Goal: Transaction & Acquisition: Purchase product/service

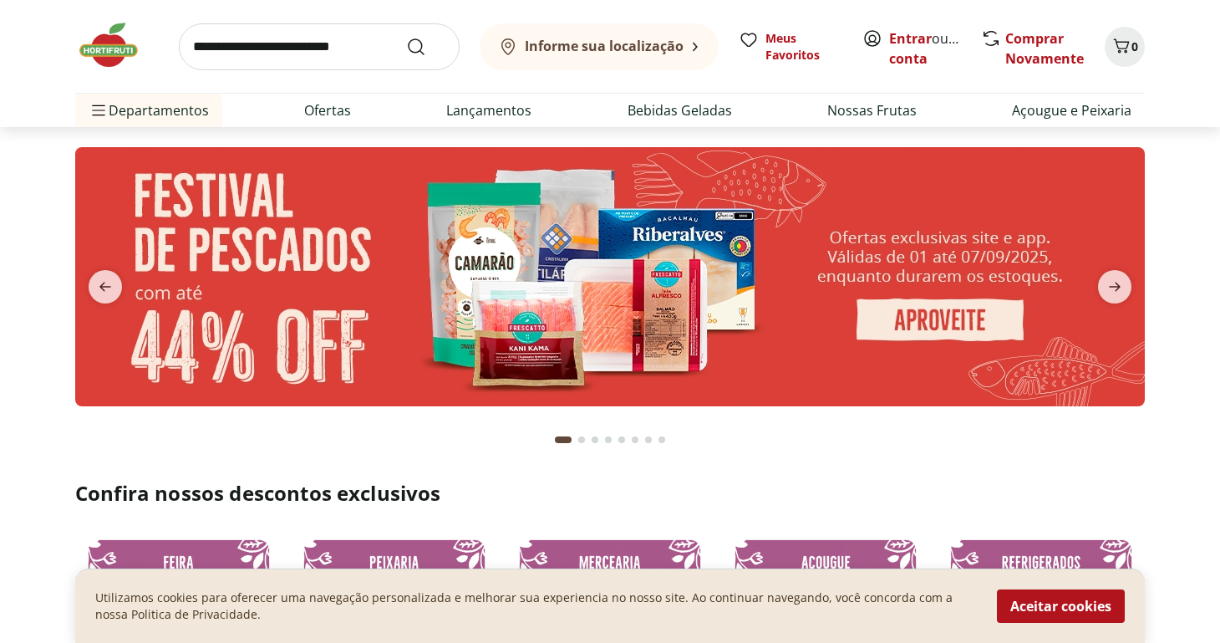
click at [661, 51] on b "Informe sua localização" at bounding box center [604, 46] width 159 height 18
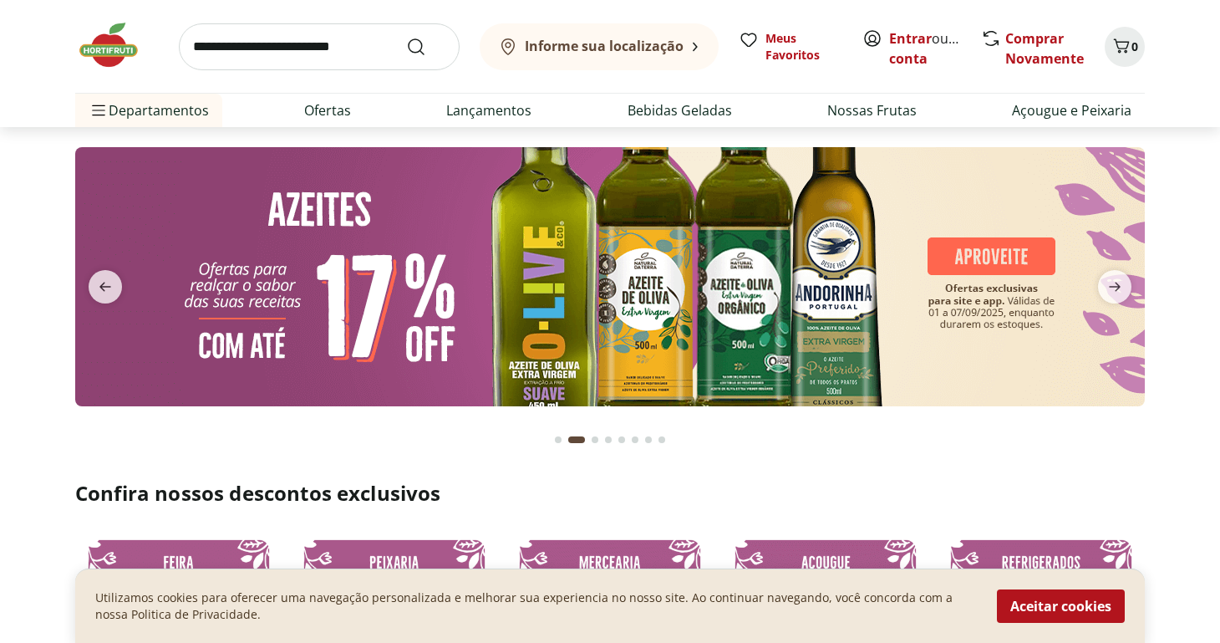
click at [661, 51] on b "Informe sua localização" at bounding box center [604, 46] width 159 height 18
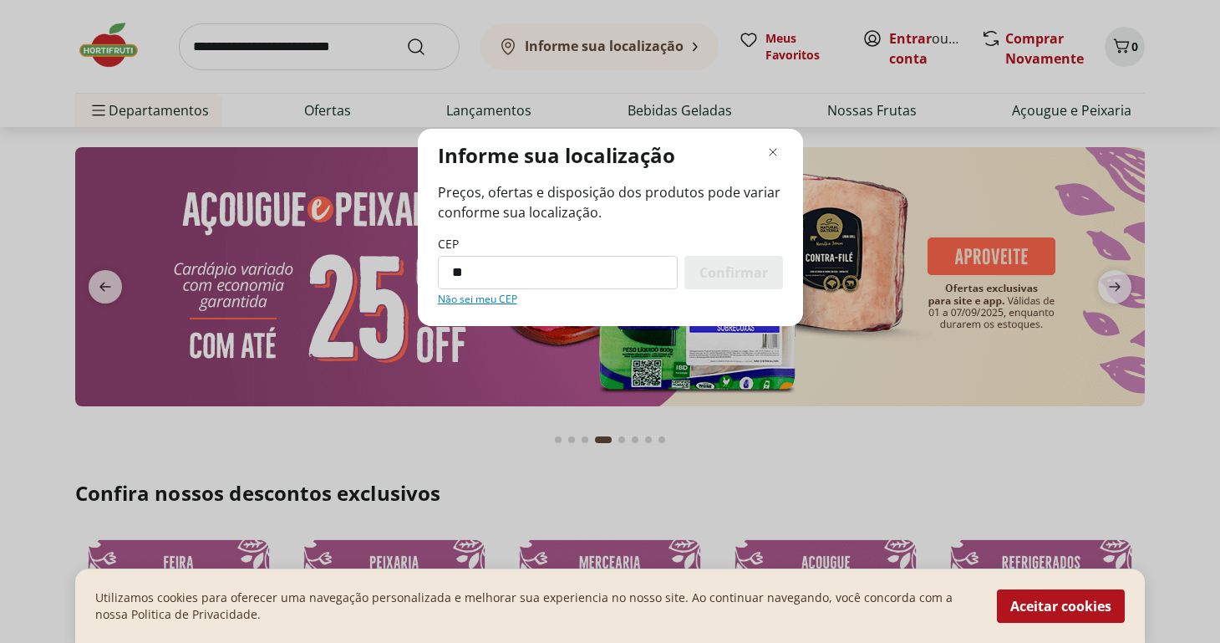
type input "*"
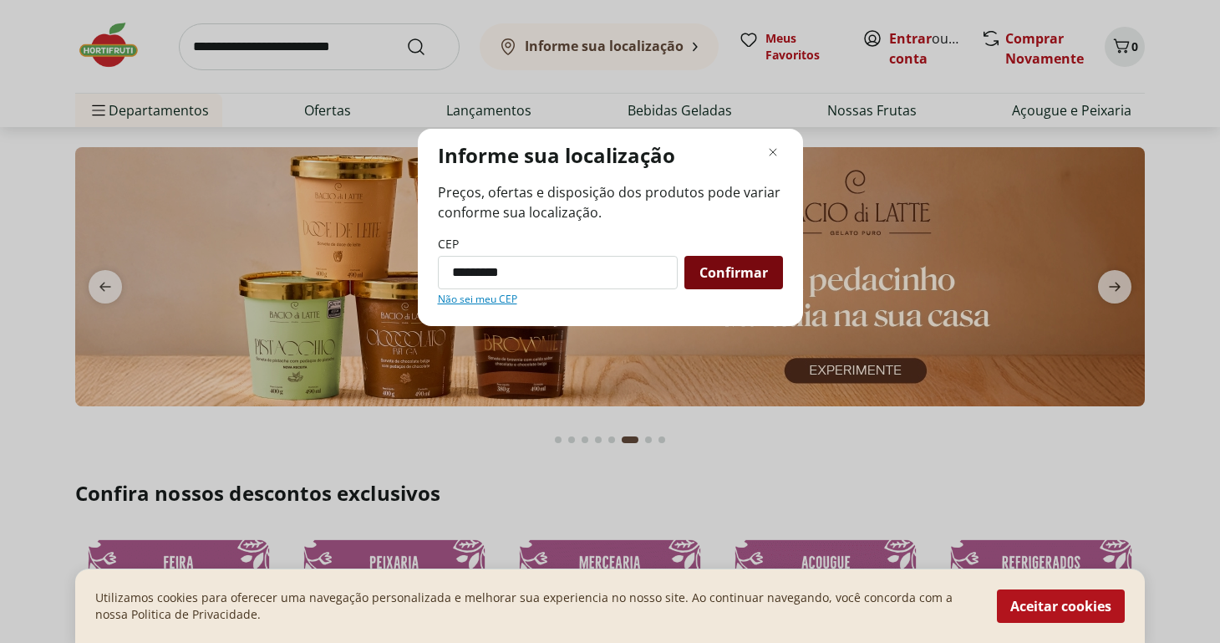
type input "*********"
click at [745, 272] on span "Confirmar" at bounding box center [734, 272] width 69 height 13
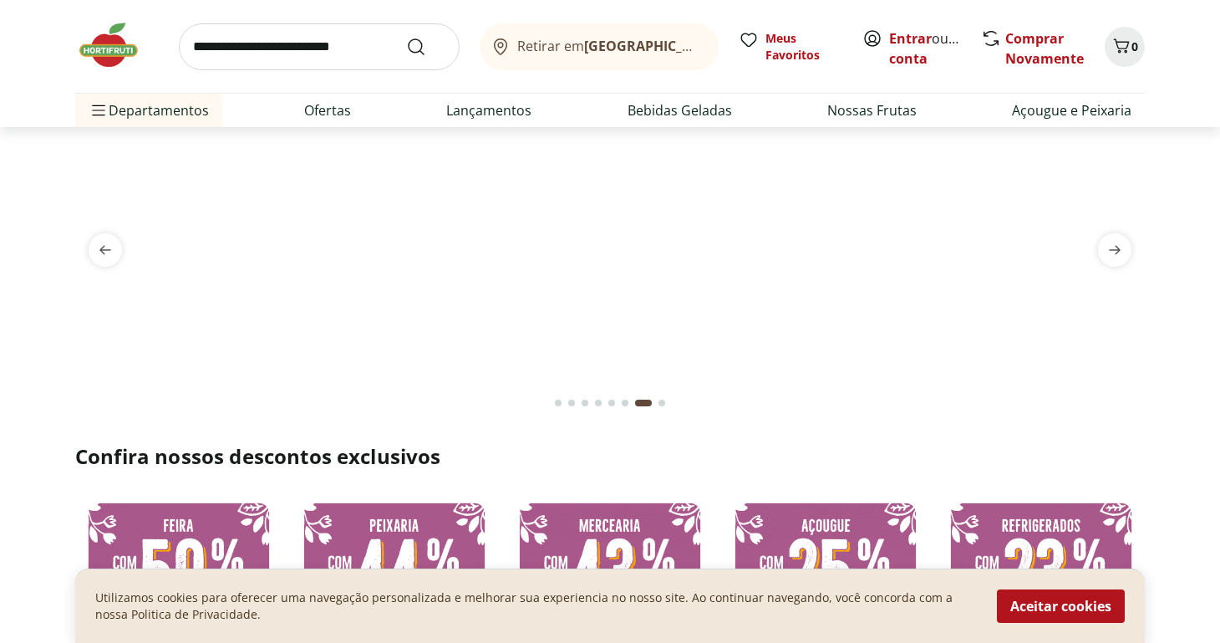
scroll to position [14, 0]
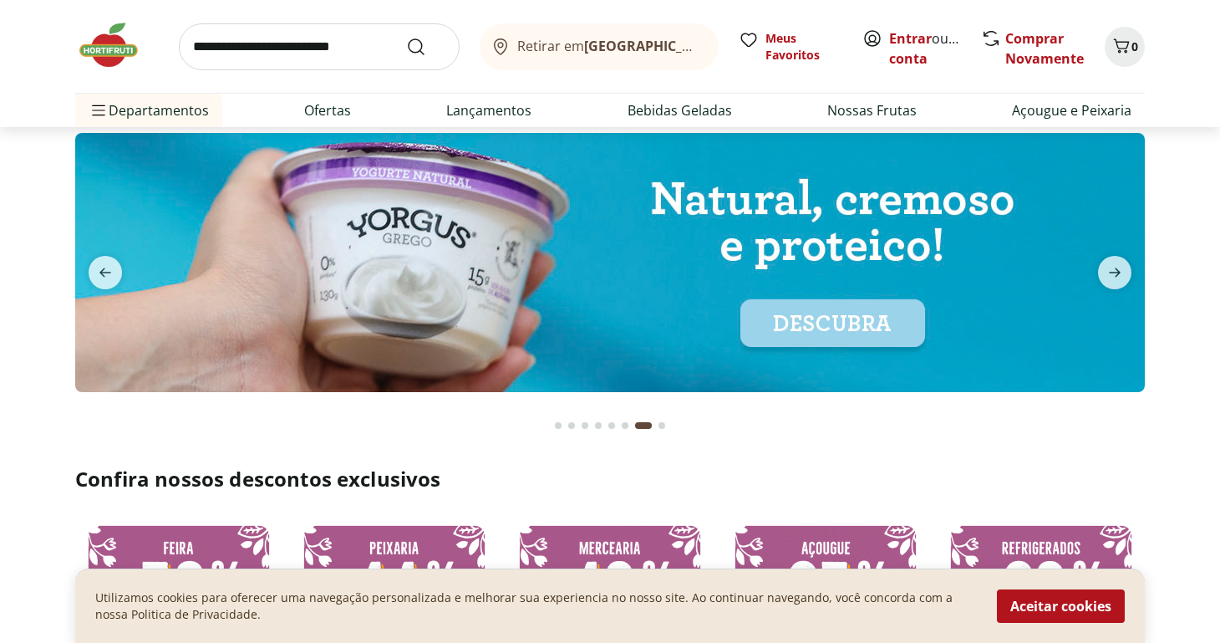
click at [637, 52] on b "[GEOGRAPHIC_DATA]/[GEOGRAPHIC_DATA]" at bounding box center [725, 46] width 282 height 18
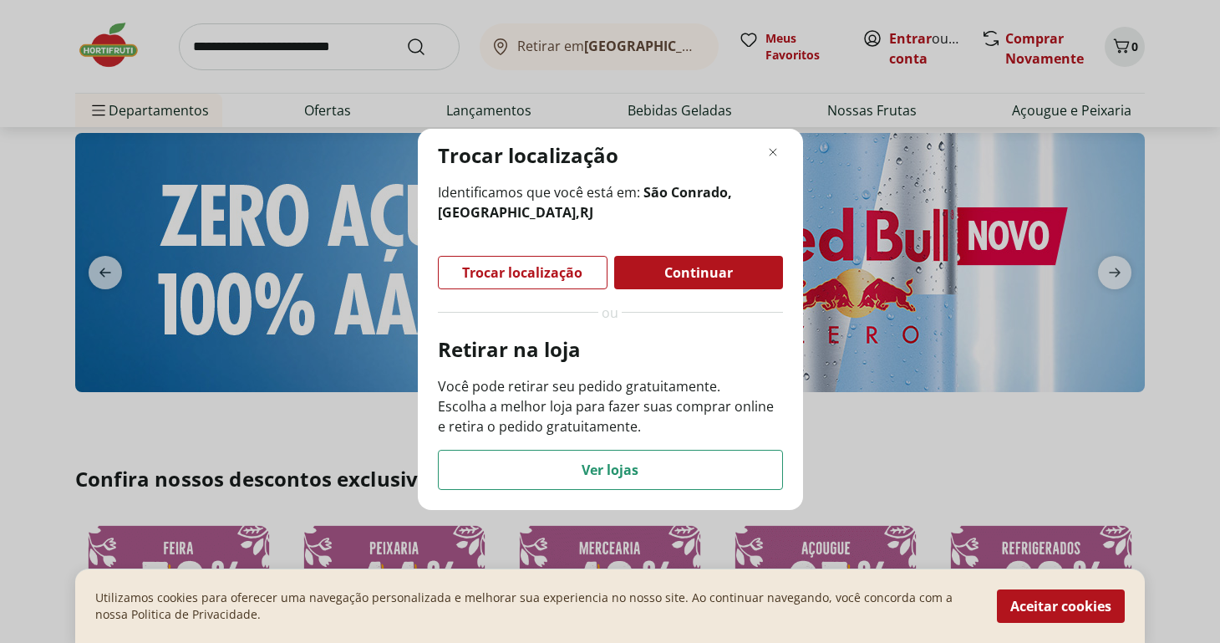
click at [844, 443] on div "Trocar localização Identificamos que você está em: [GEOGRAPHIC_DATA], [GEOGRAPH…" at bounding box center [610, 321] width 1220 height 643
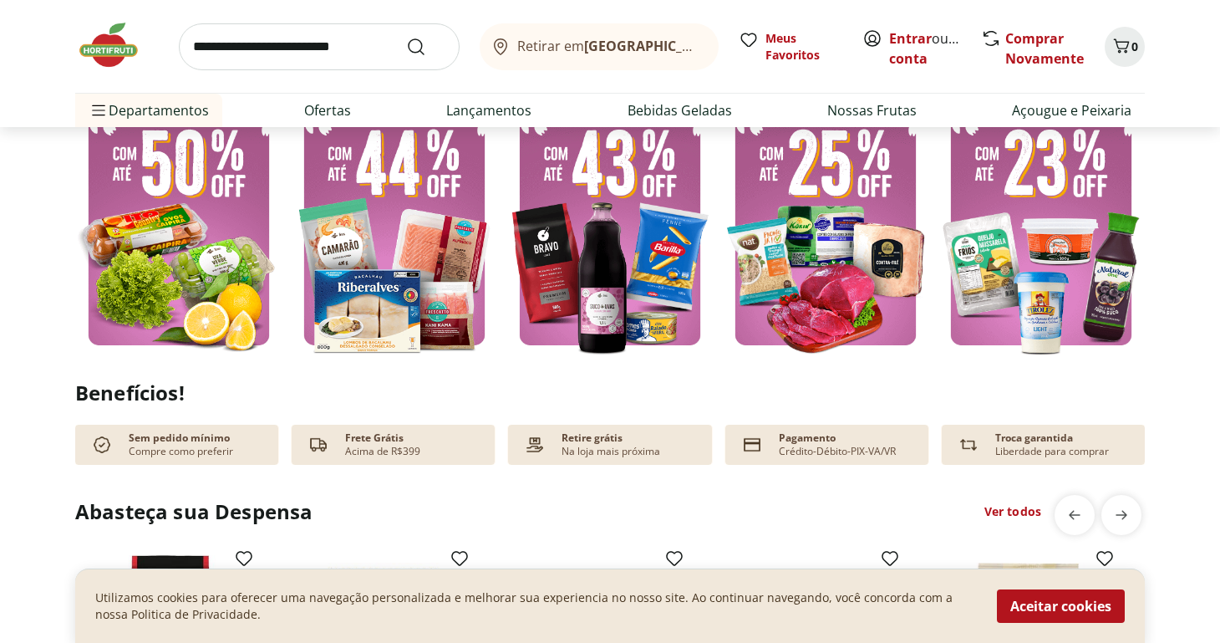
scroll to position [446, 0]
click at [173, 295] on img at bounding box center [178, 218] width 207 height 277
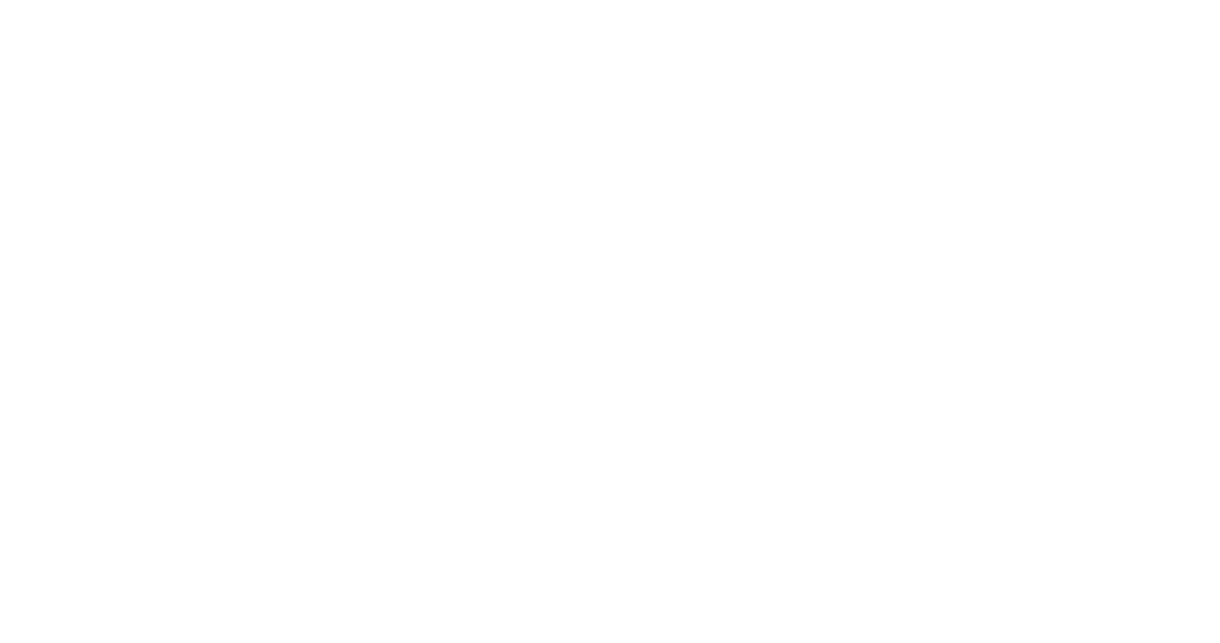
select select "**********"
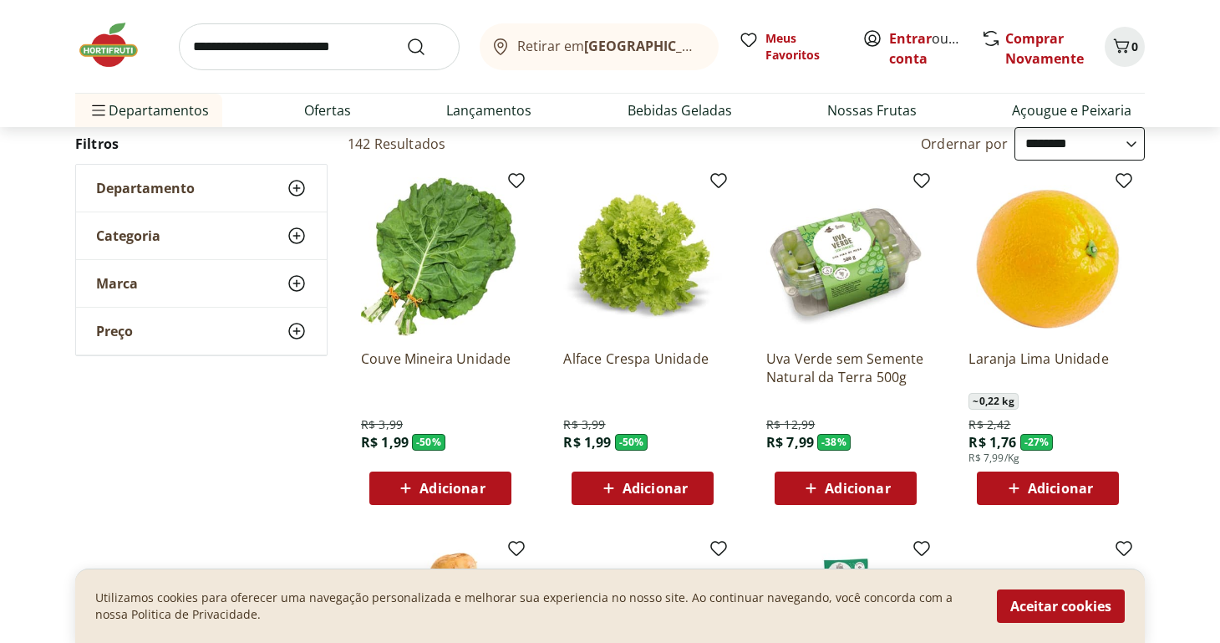
scroll to position [75, 0]
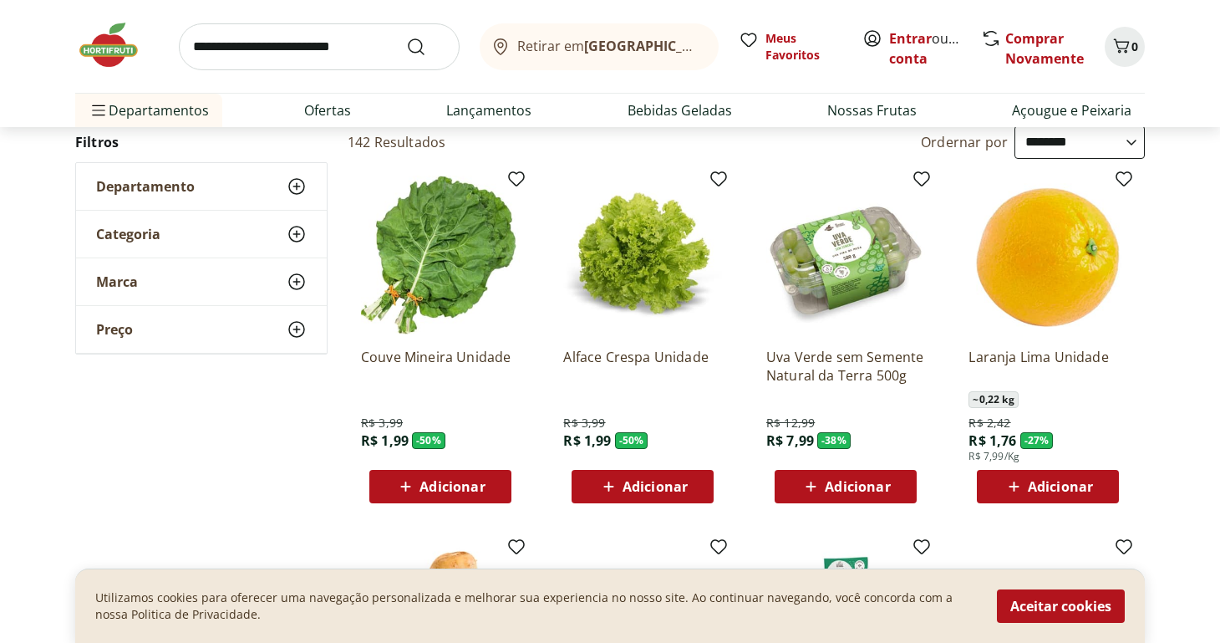
click at [662, 490] on span "Adicionar" at bounding box center [655, 486] width 65 height 13
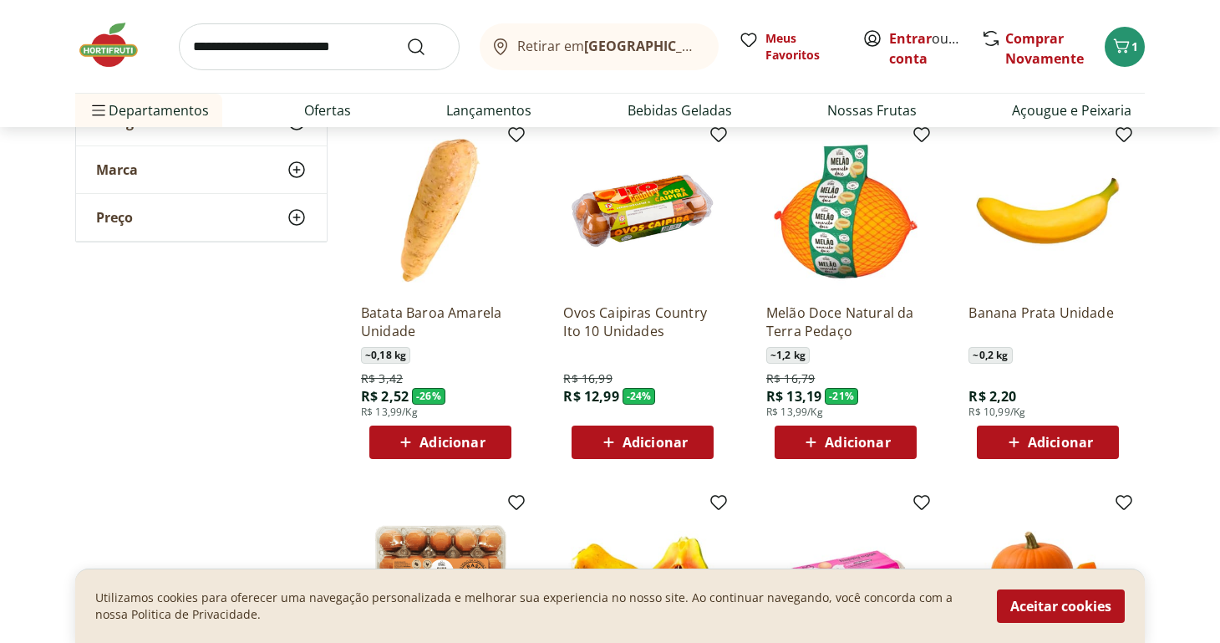
scroll to position [495, 0]
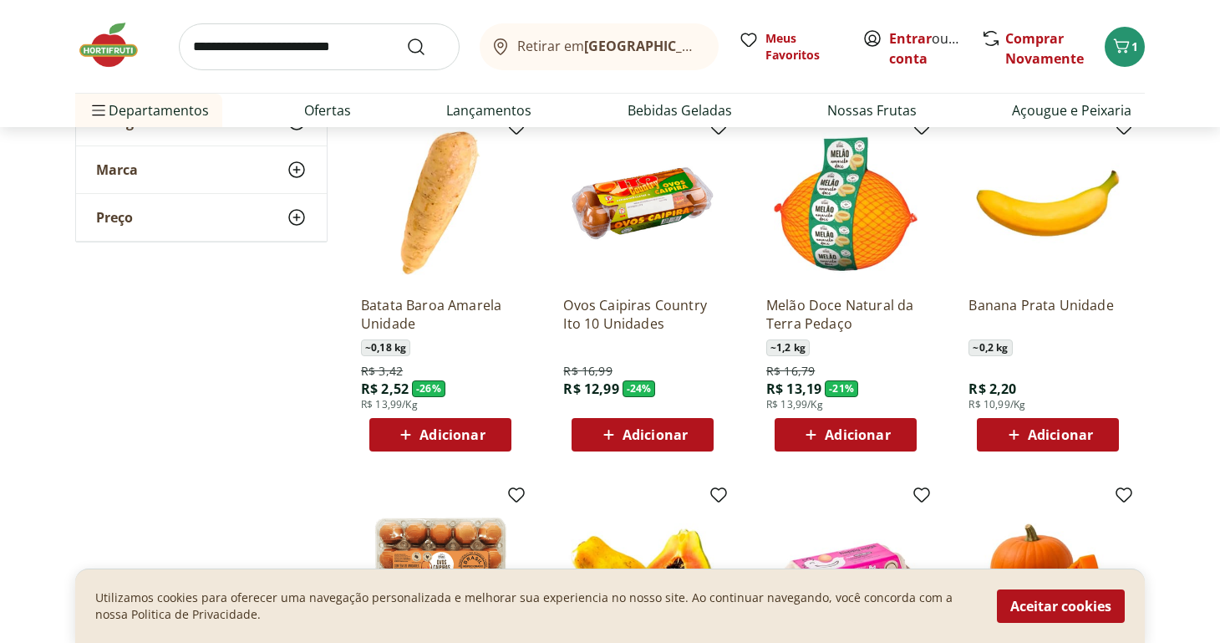
click at [626, 437] on span "Adicionar" at bounding box center [655, 434] width 65 height 13
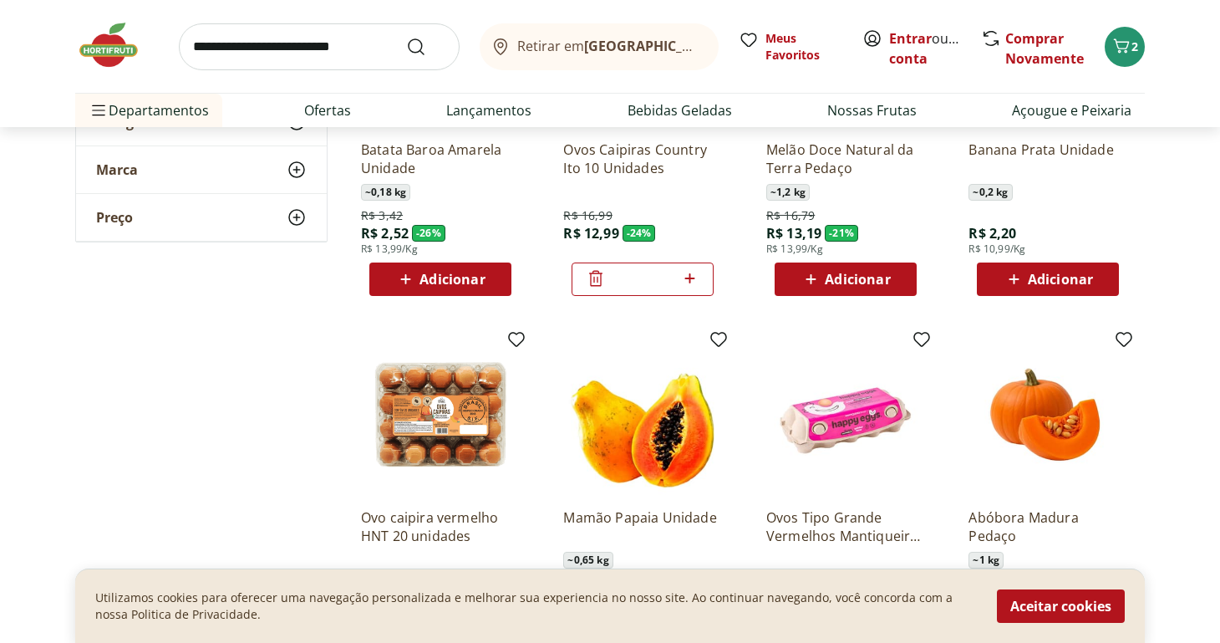
scroll to position [653, 0]
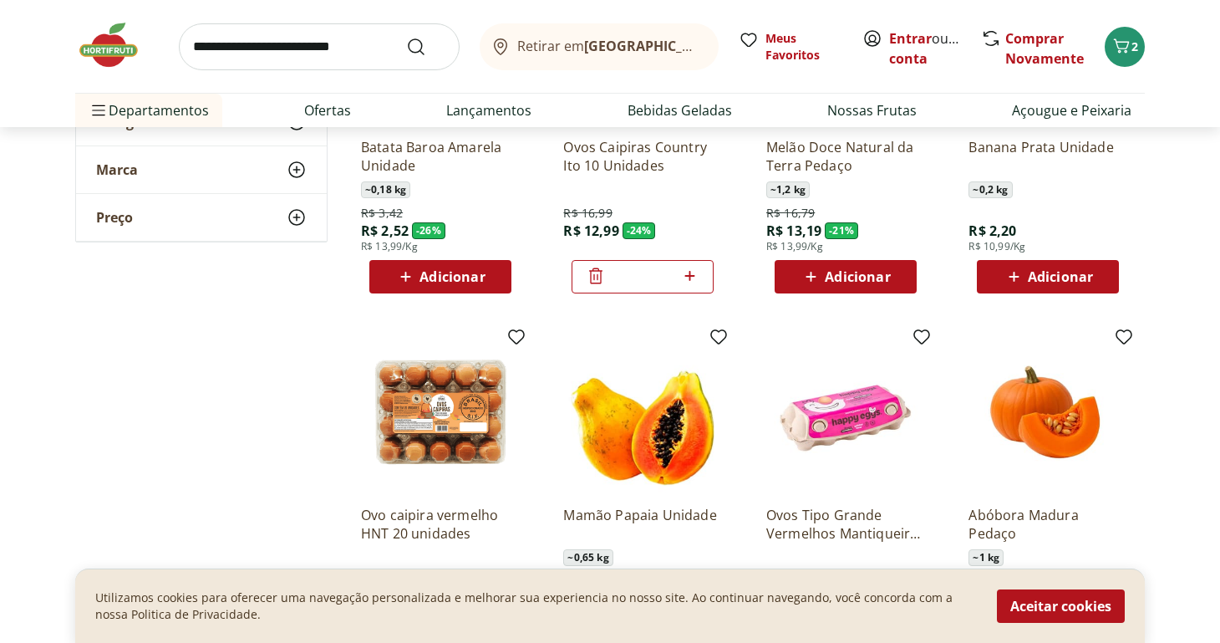
click at [595, 275] on icon at bounding box center [595, 276] width 13 height 16
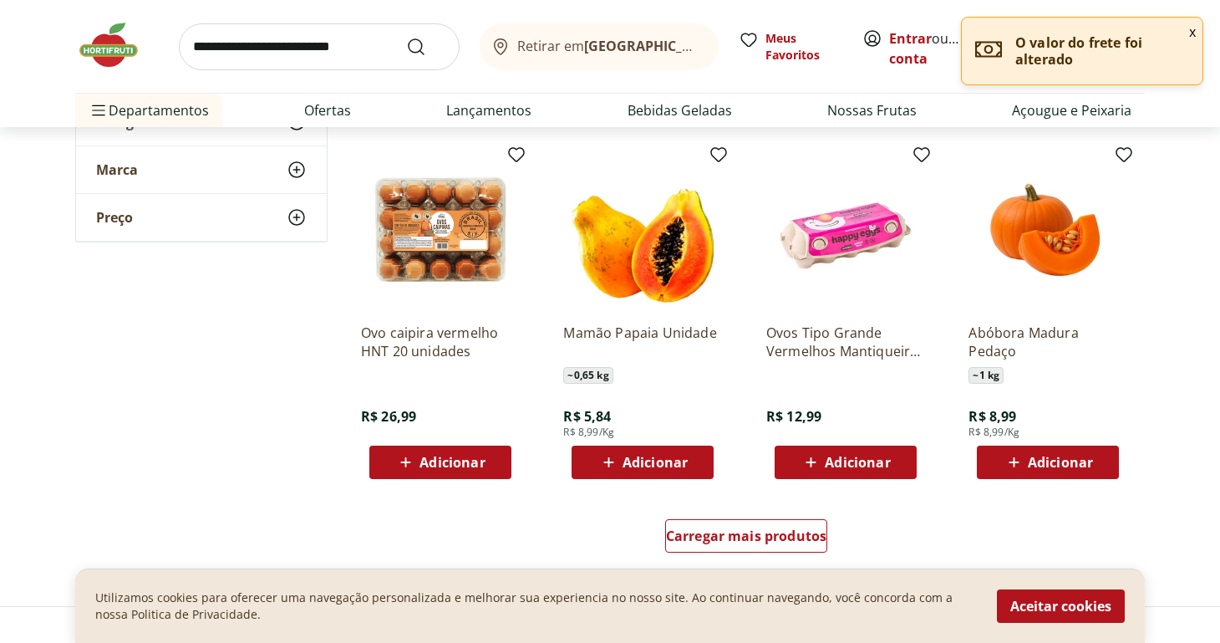
scroll to position [840, 0]
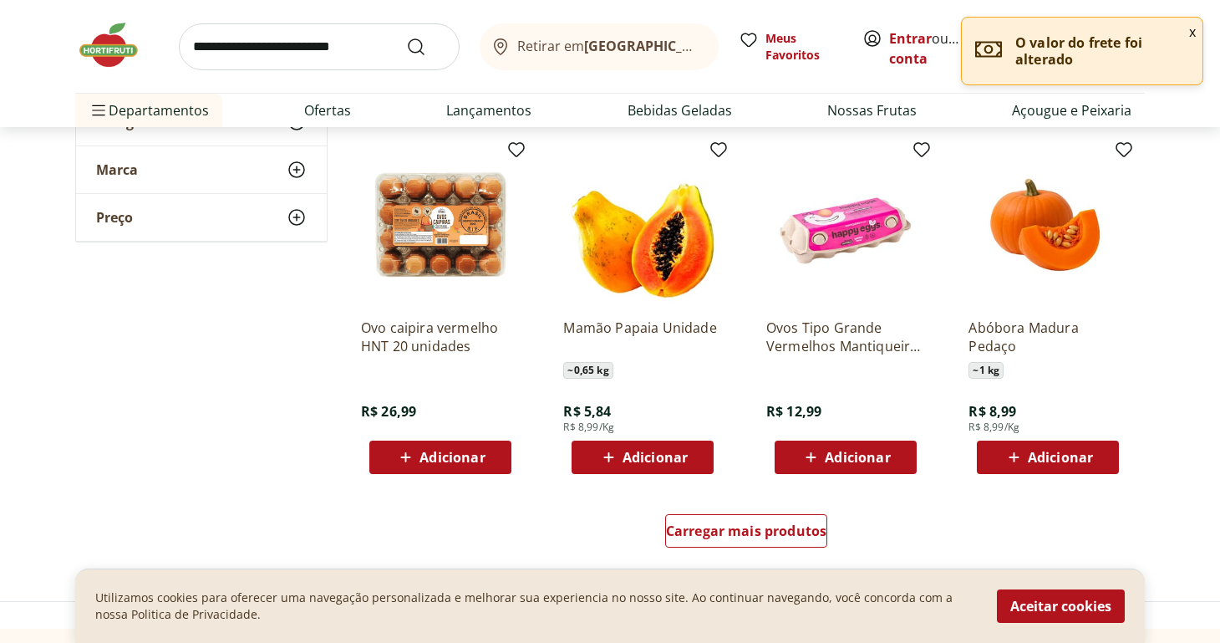
click at [820, 451] on icon at bounding box center [811, 457] width 21 height 20
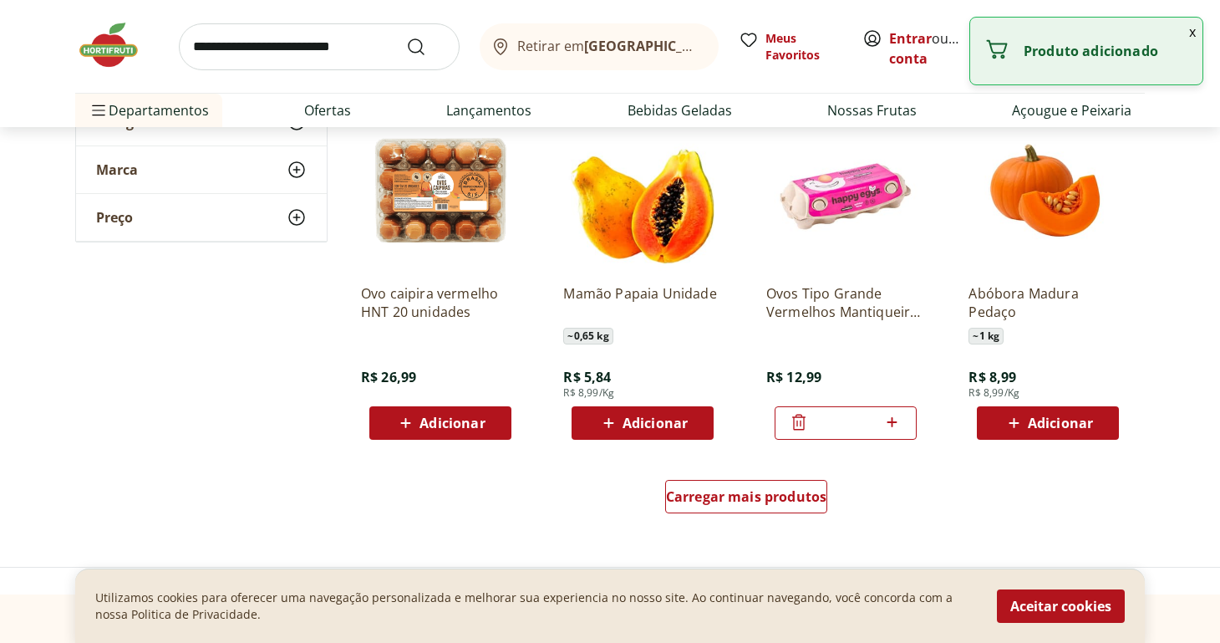
scroll to position [882, 0]
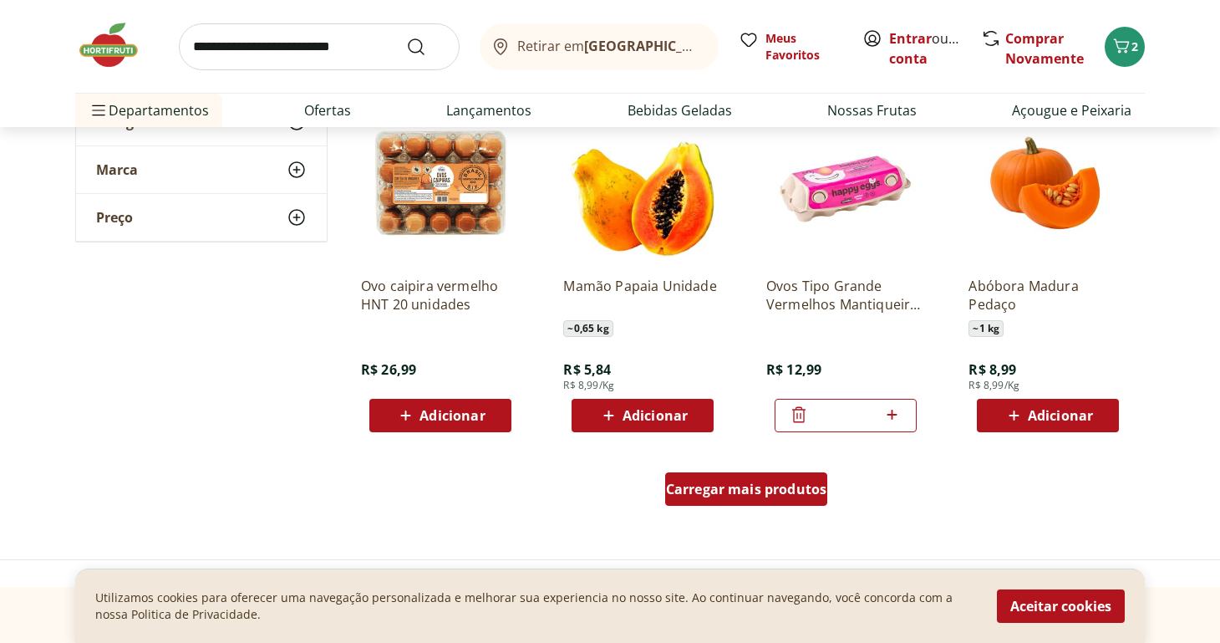
click at [737, 487] on span "Carregar mais produtos" at bounding box center [746, 488] width 161 height 13
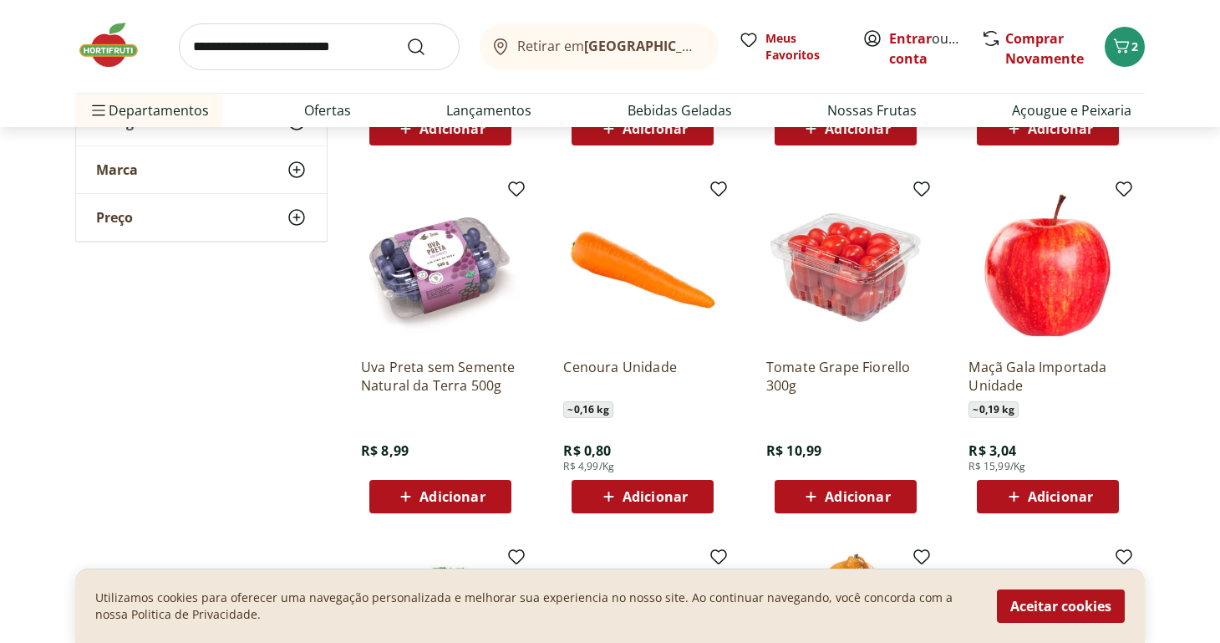
scroll to position [1523, 0]
click at [673, 491] on span "Adicionar" at bounding box center [655, 496] width 65 height 13
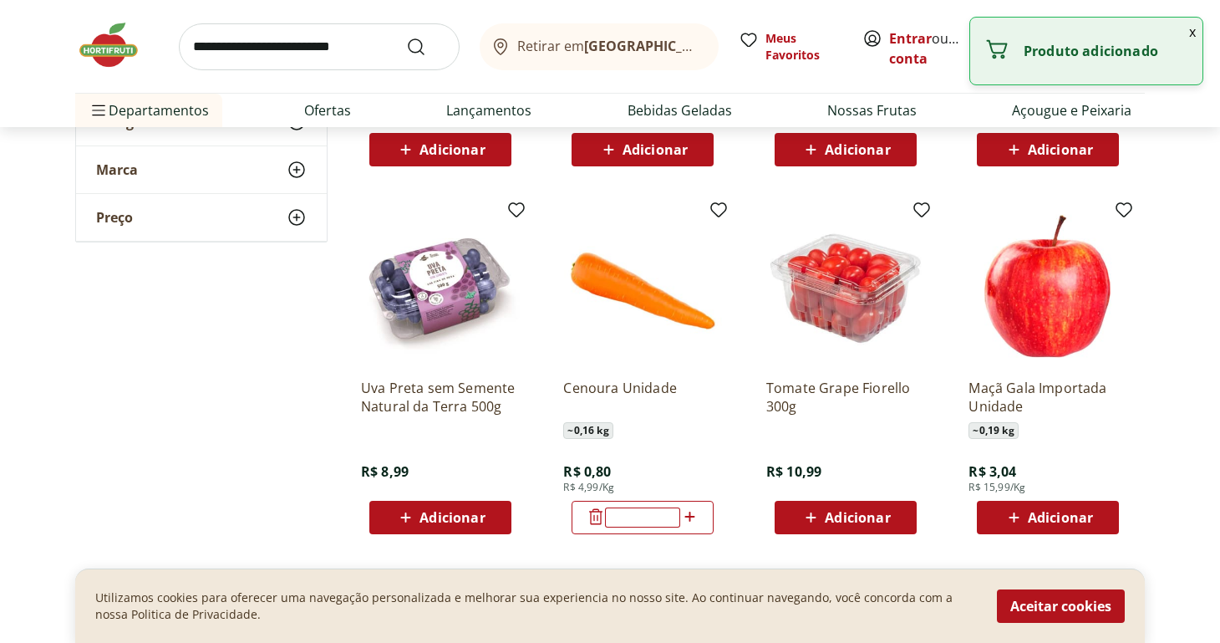
scroll to position [1509, 0]
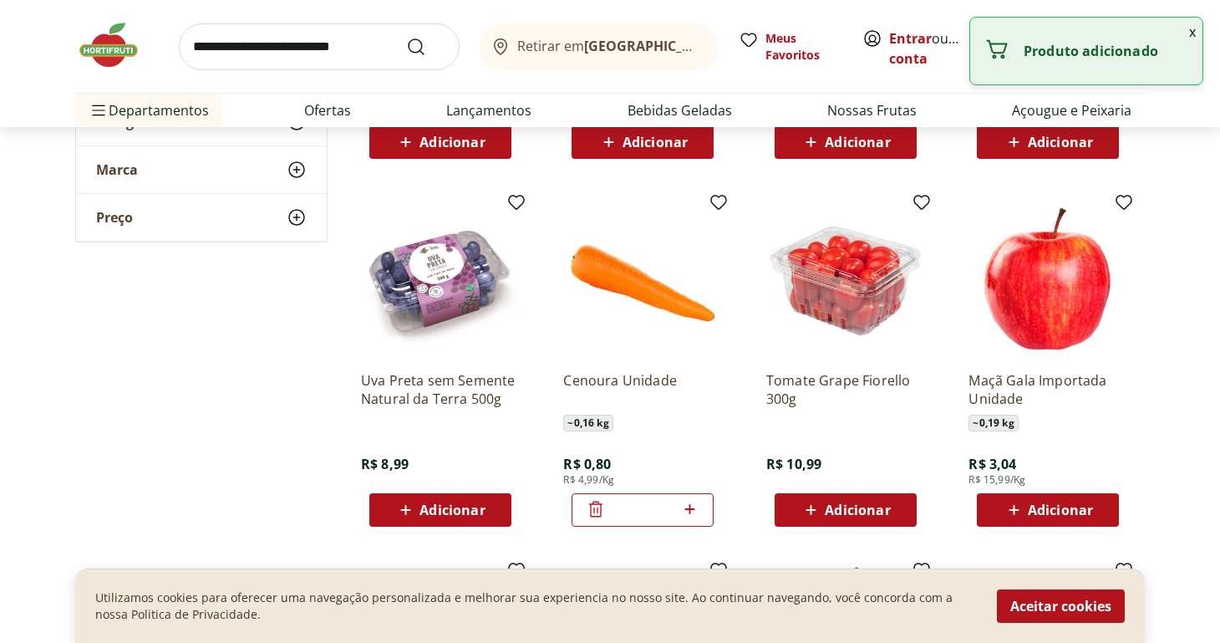
click at [688, 508] on icon at bounding box center [689, 509] width 21 height 20
type input "*"
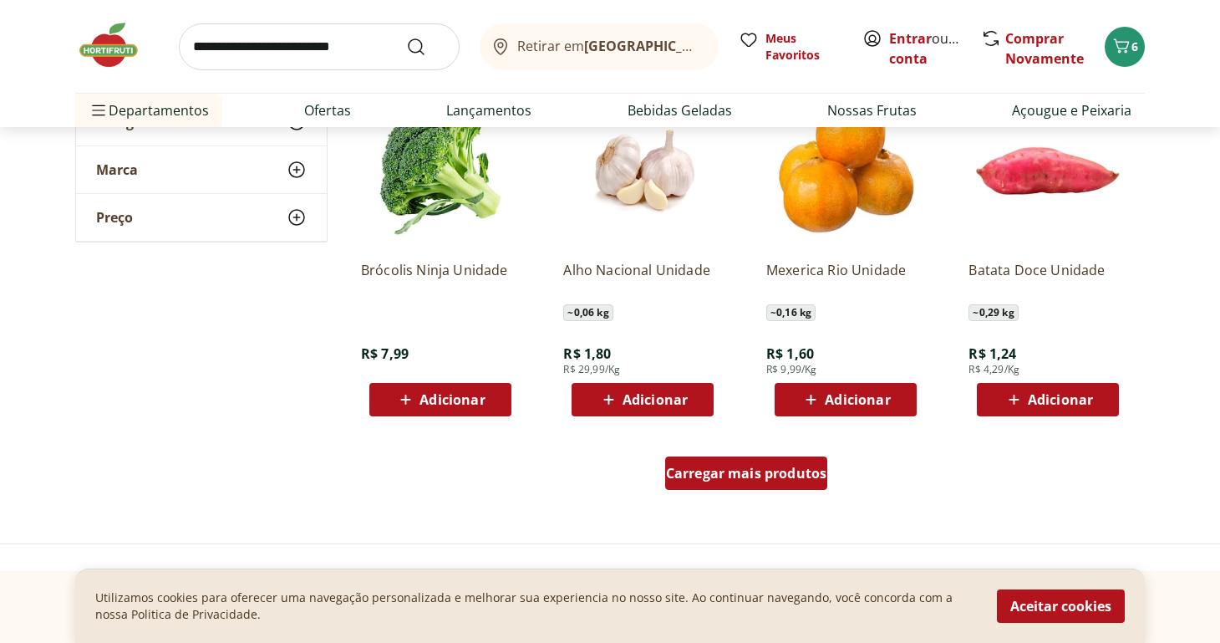
scroll to position [1990, 0]
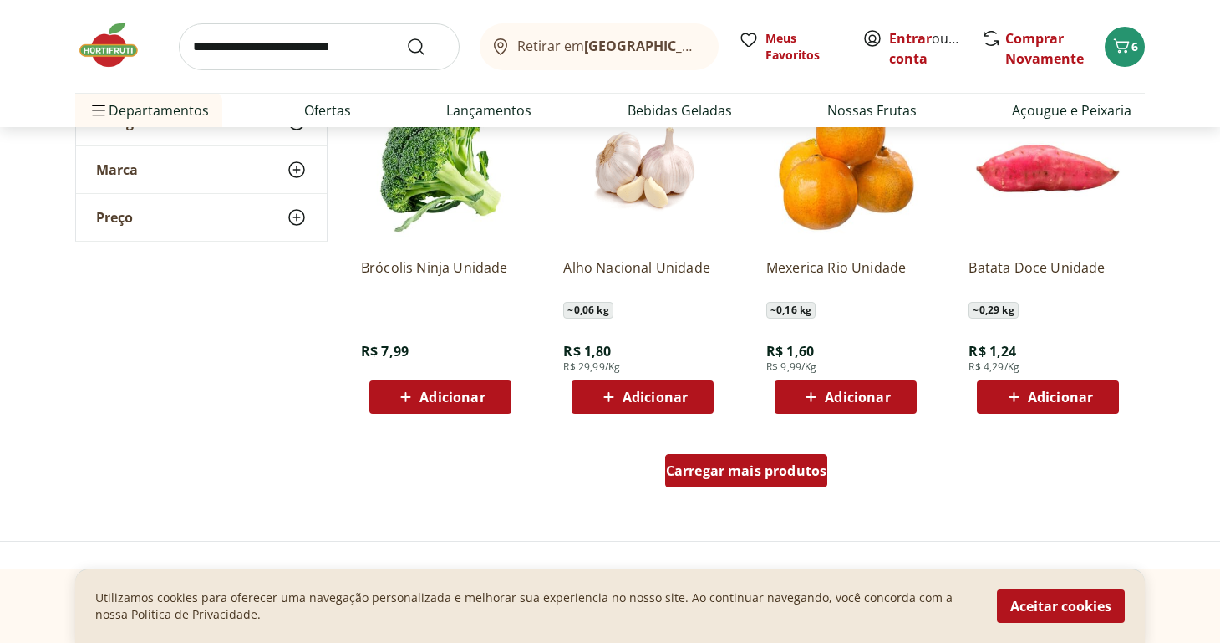
click at [720, 470] on span "Carregar mais produtos" at bounding box center [746, 470] width 161 height 13
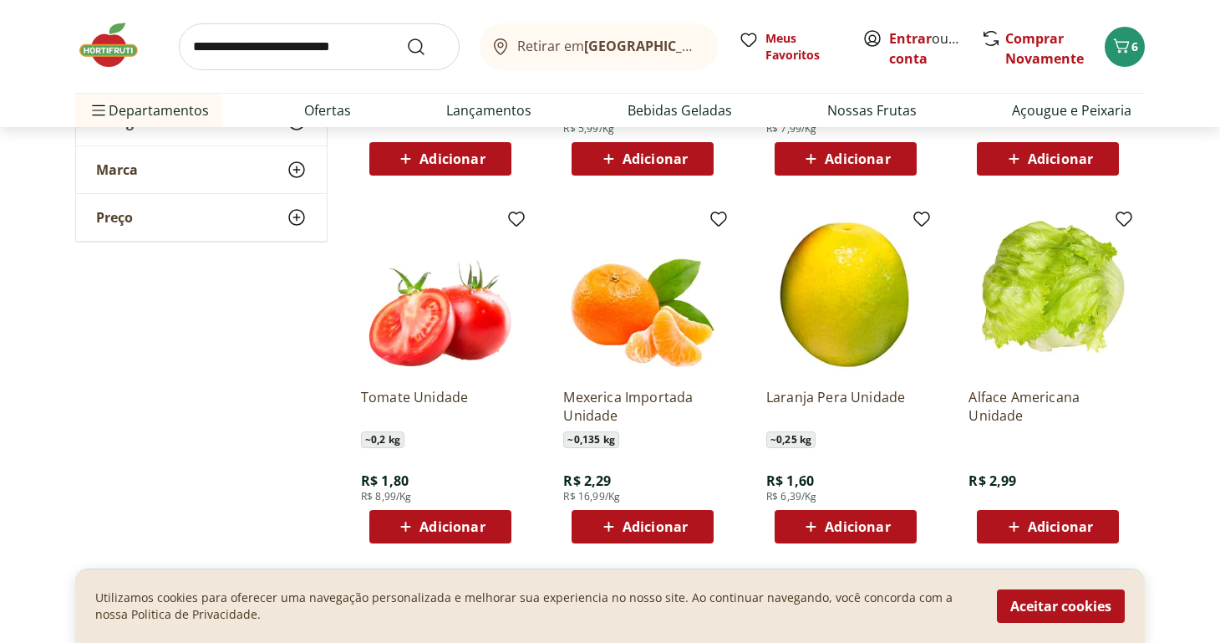
scroll to position [2583, 0]
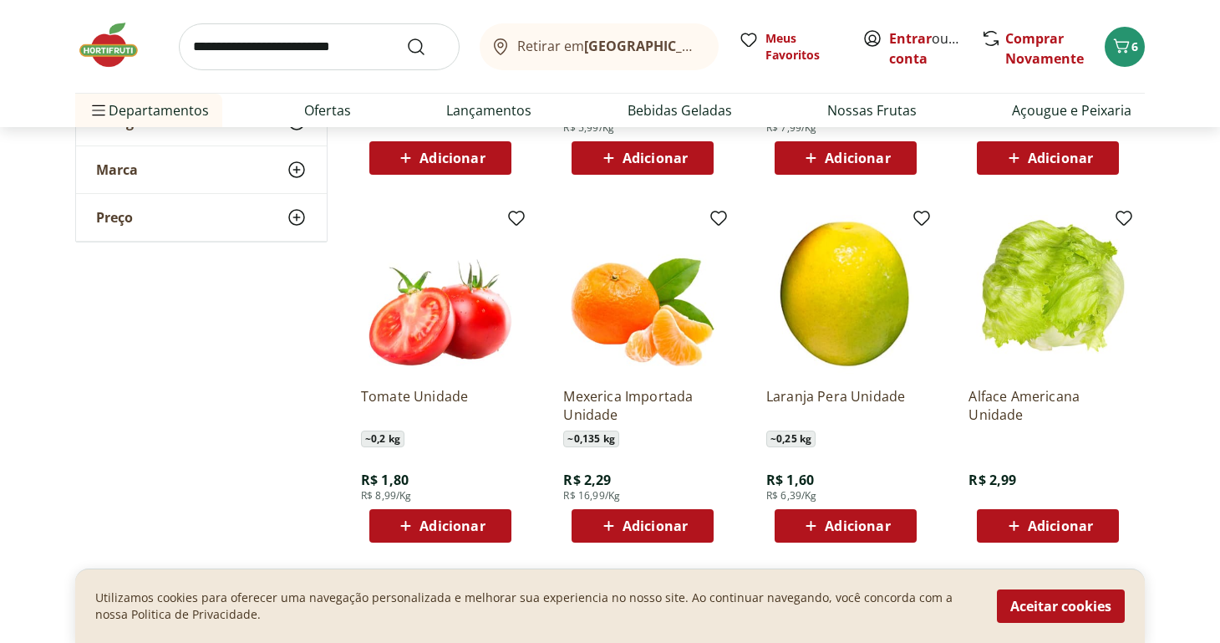
click at [456, 525] on span "Adicionar" at bounding box center [452, 525] width 65 height 13
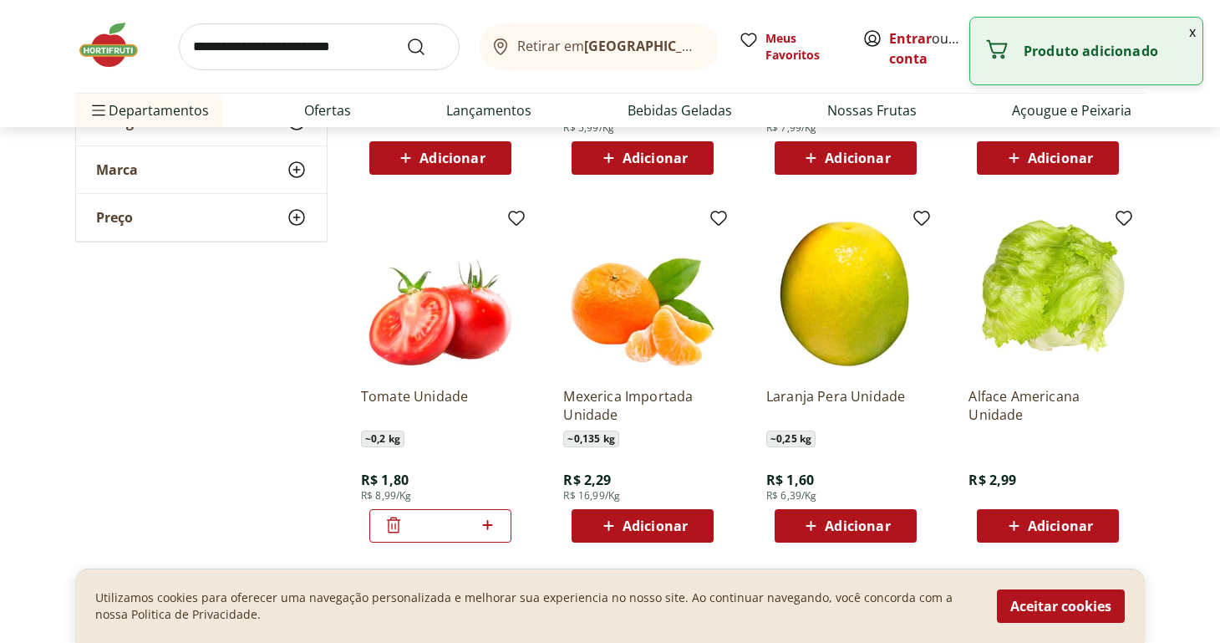
click at [485, 527] on icon at bounding box center [487, 525] width 21 height 20
type input "*"
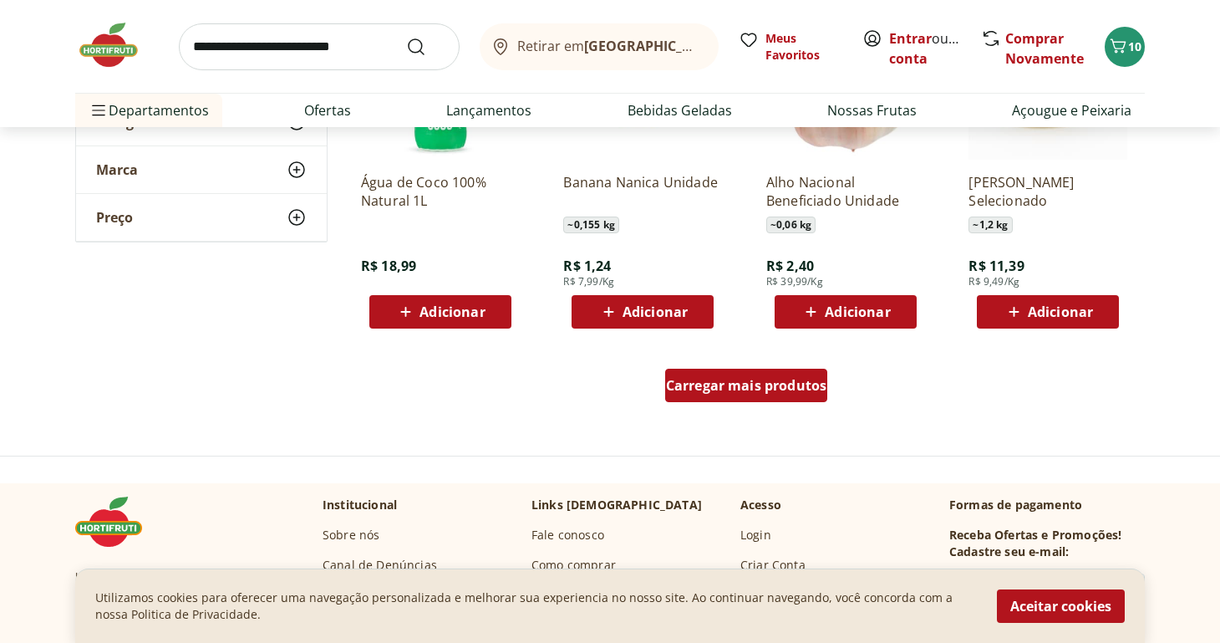
scroll to position [3180, 0]
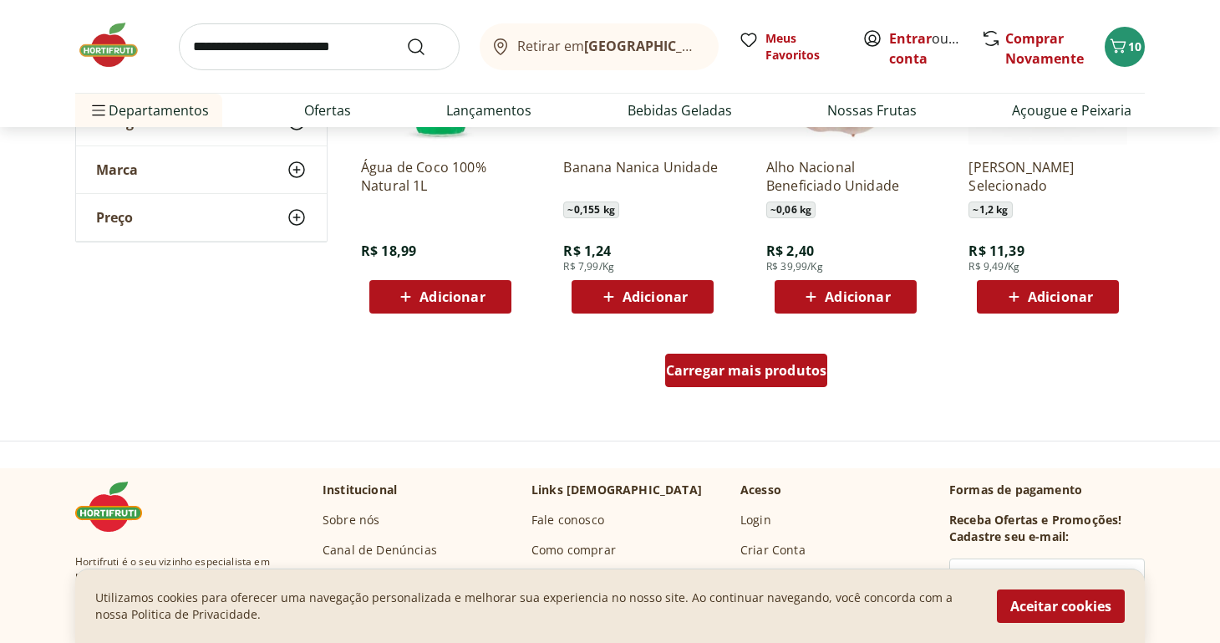
click at [720, 369] on span "Carregar mais produtos" at bounding box center [746, 370] width 161 height 13
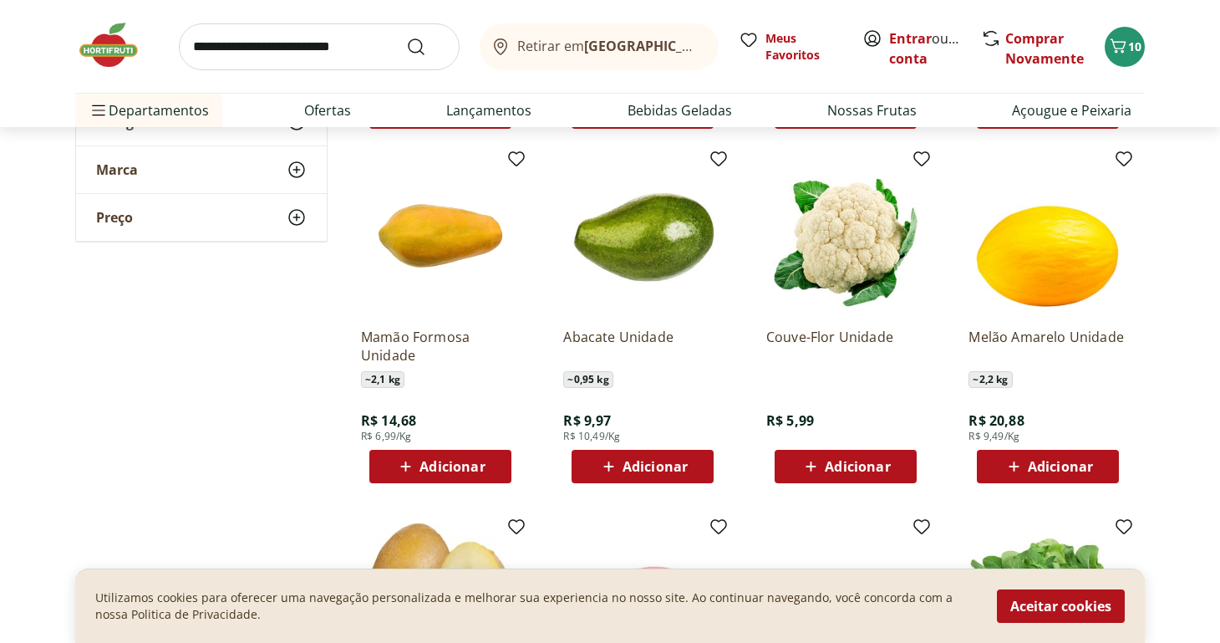
scroll to position [3368, 0]
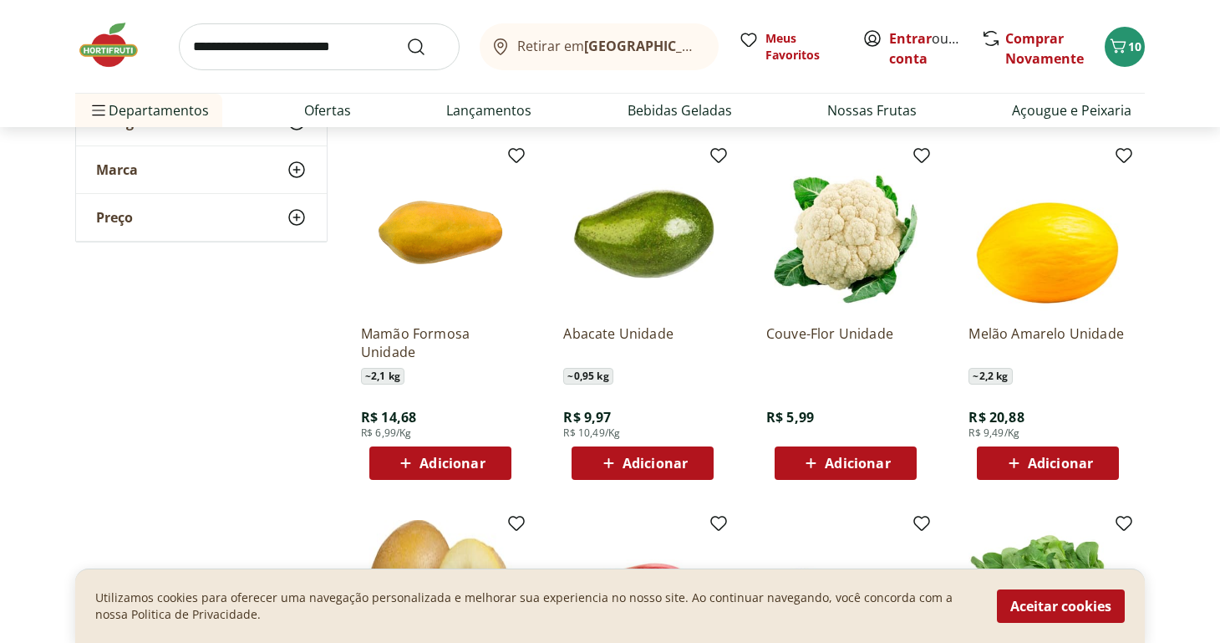
click at [663, 461] on span "Adicionar" at bounding box center [655, 462] width 65 height 13
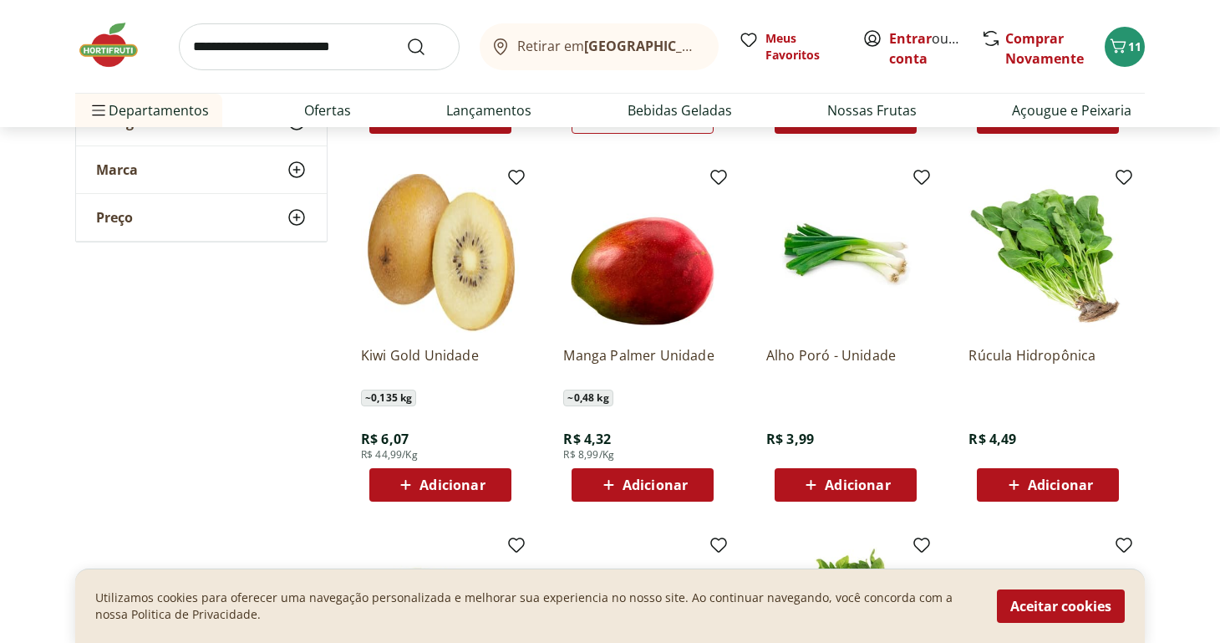
scroll to position [3722, 0]
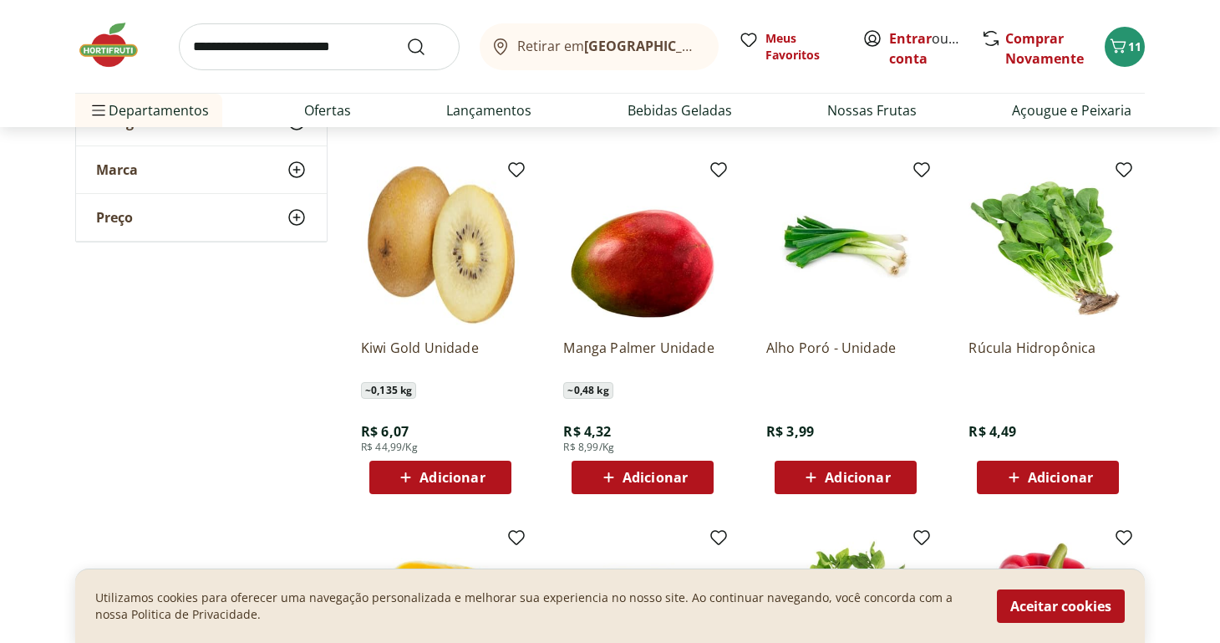
click at [846, 472] on span "Adicionar" at bounding box center [857, 477] width 65 height 13
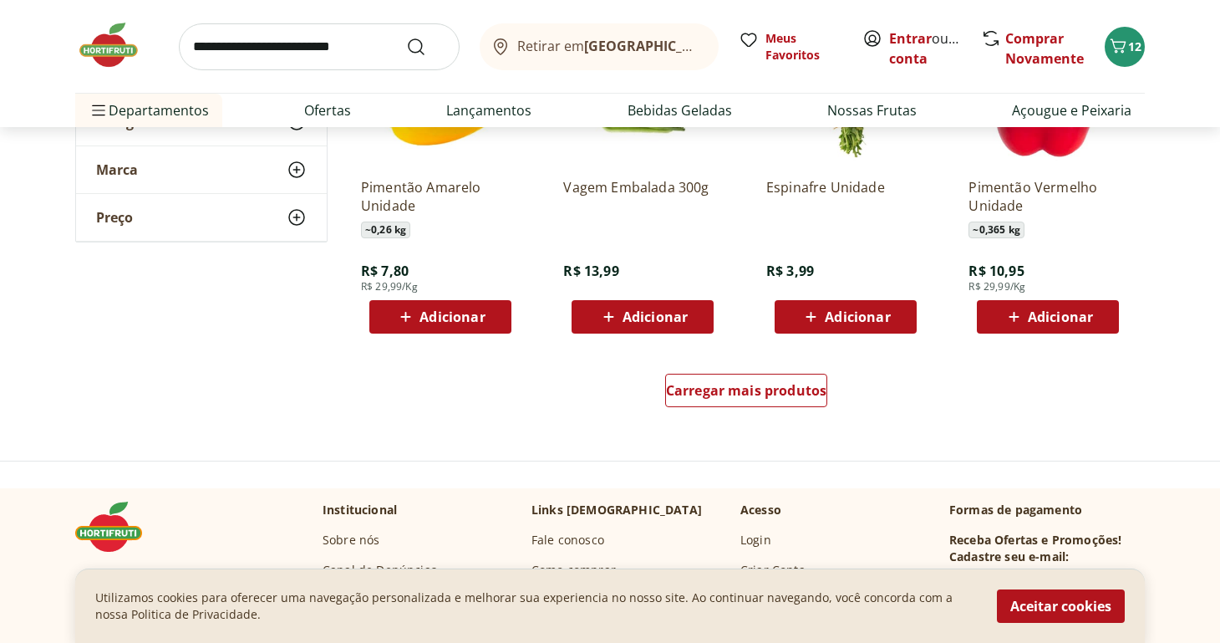
scroll to position [4252, 0]
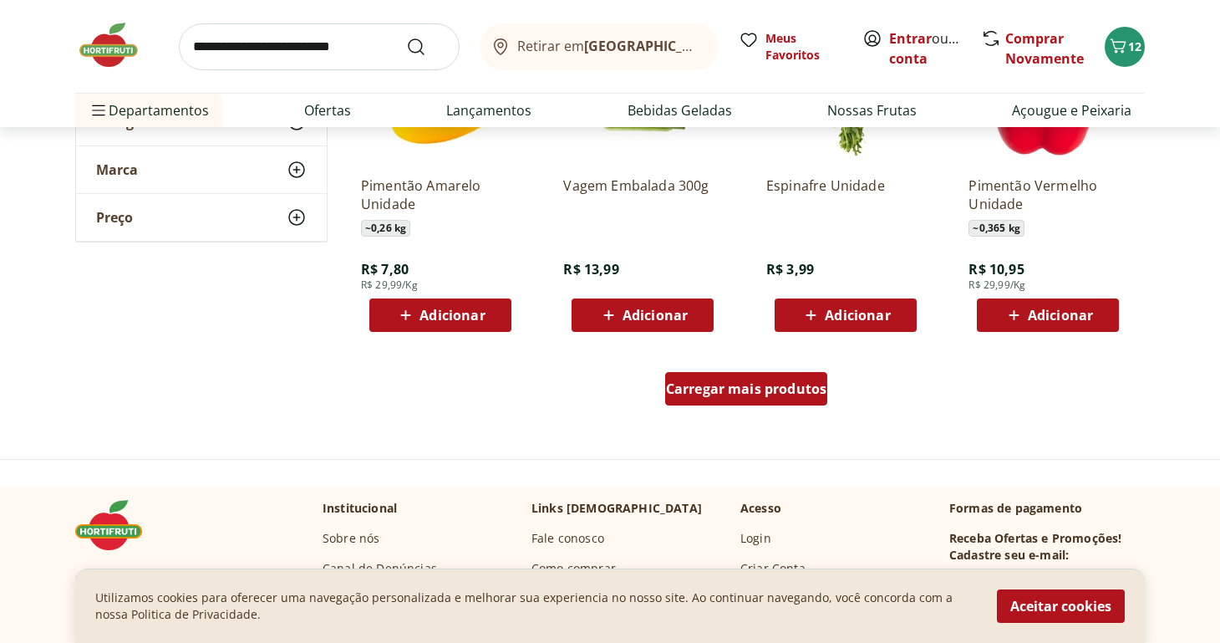
click at [725, 400] on div "Carregar mais produtos" at bounding box center [746, 388] width 163 height 33
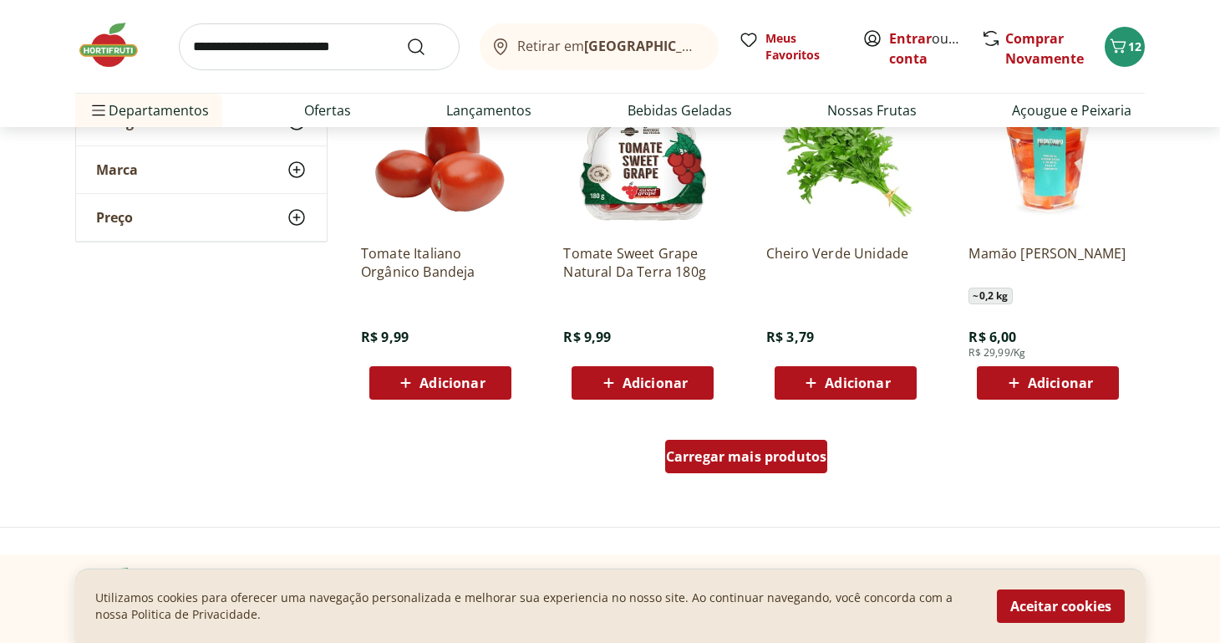
scroll to position [5278, 0]
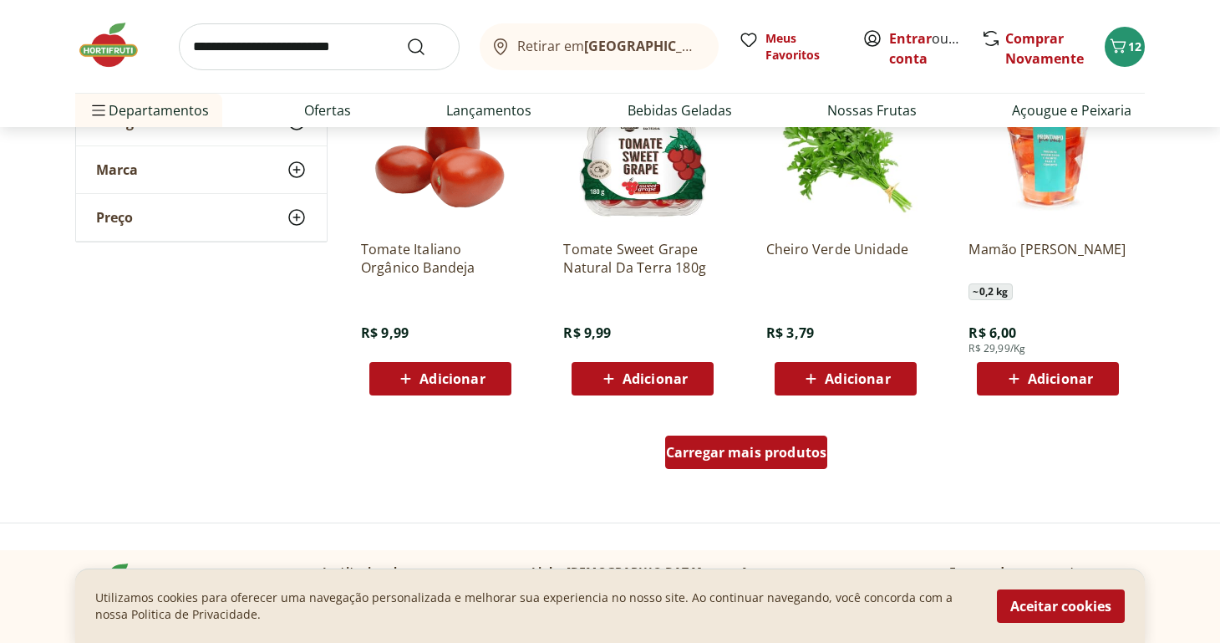
click at [743, 453] on span "Carregar mais produtos" at bounding box center [746, 451] width 161 height 13
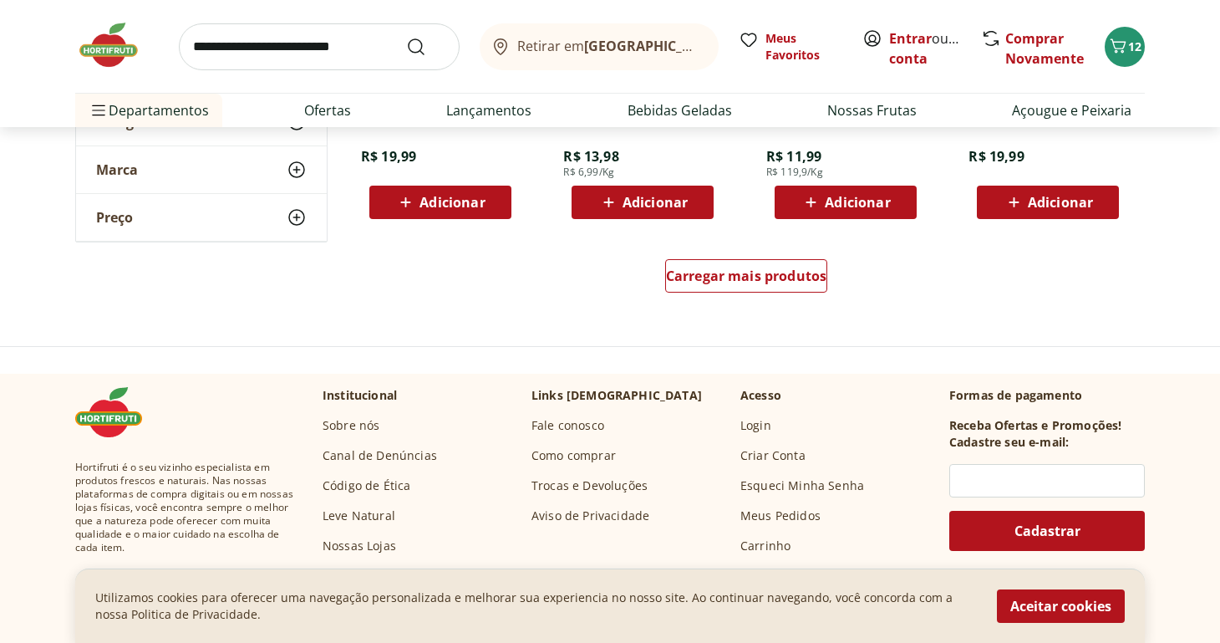
scroll to position [6547, 0]
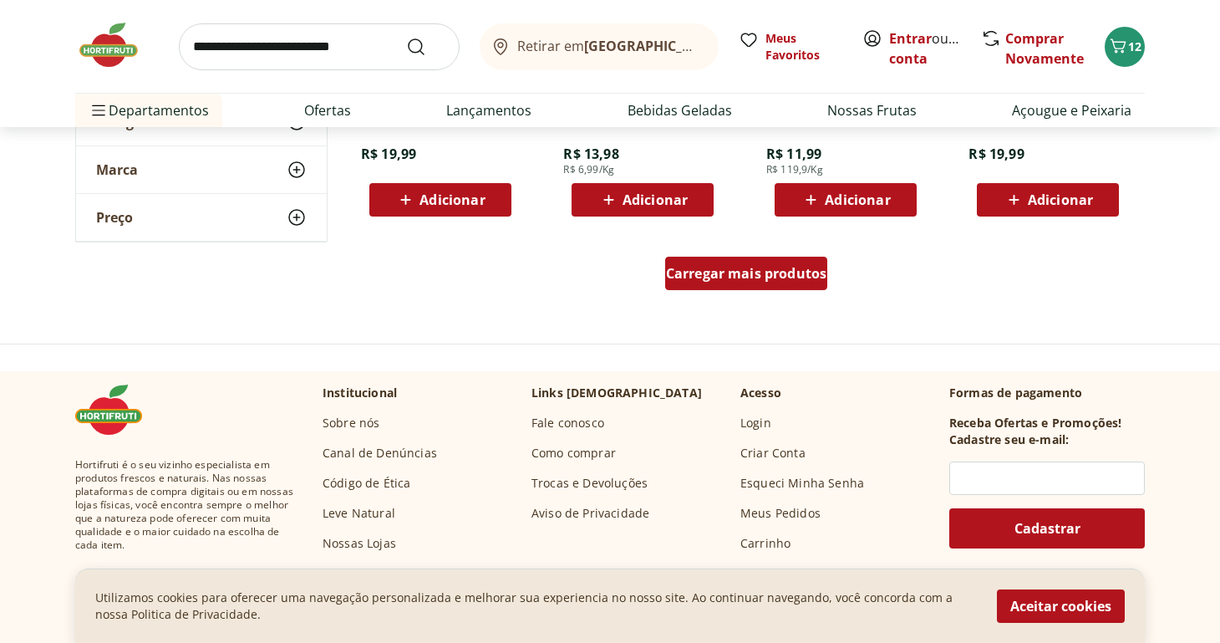
click at [741, 276] on span "Carregar mais produtos" at bounding box center [746, 273] width 161 height 13
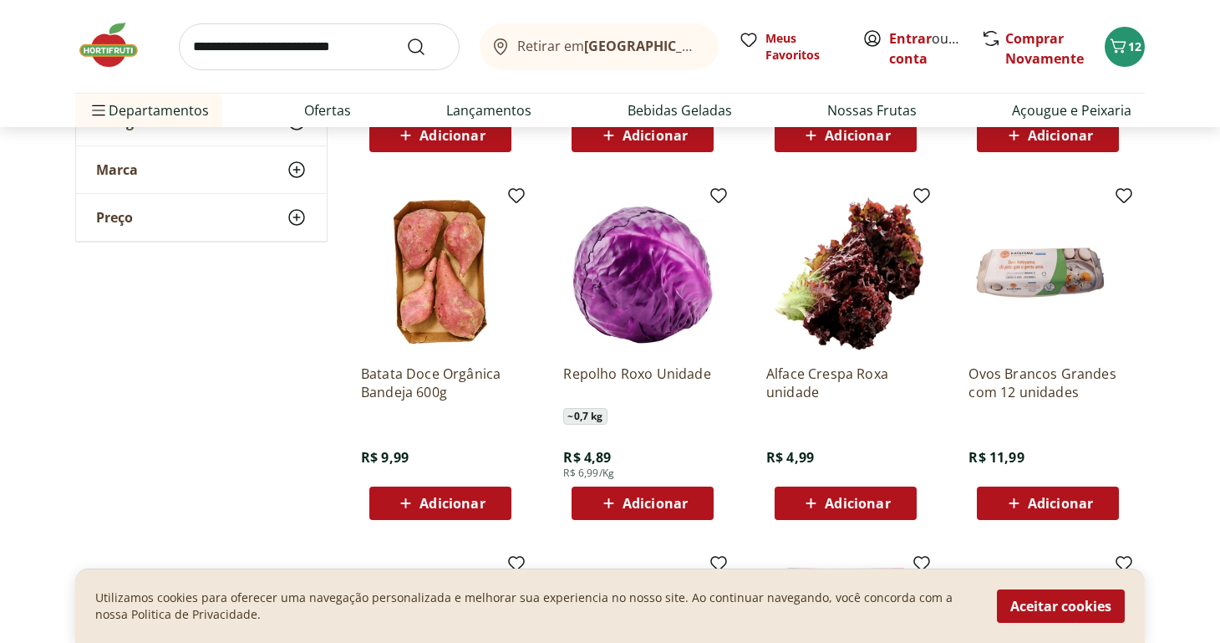
scroll to position [6966, 0]
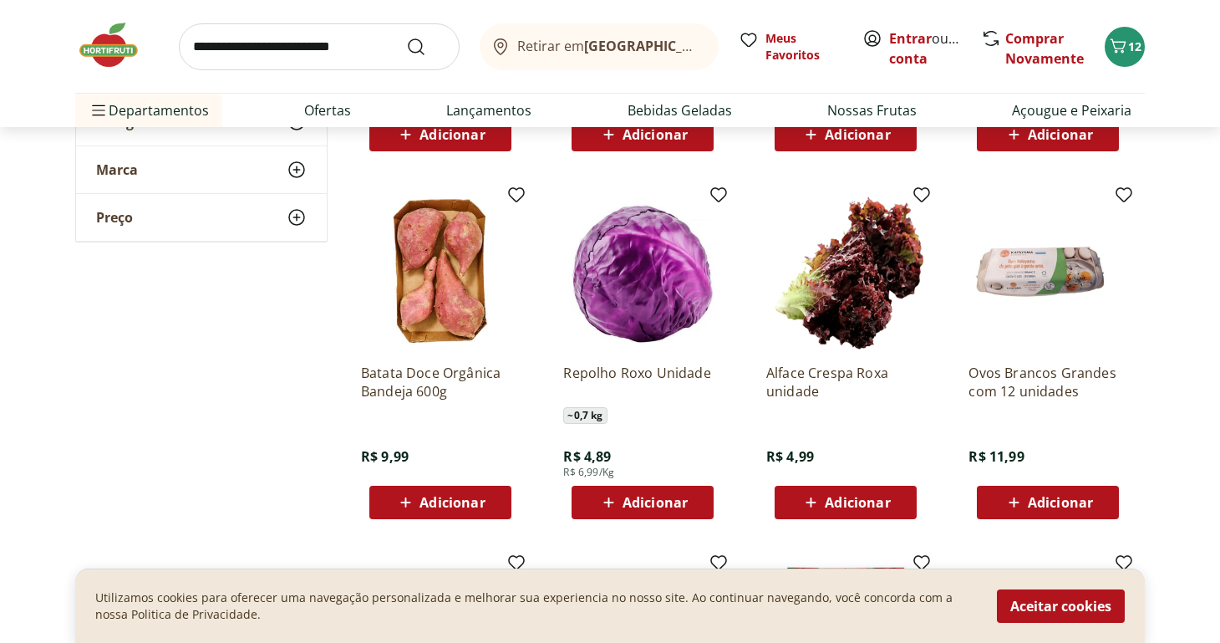
click at [650, 496] on span "Adicionar" at bounding box center [655, 502] width 65 height 13
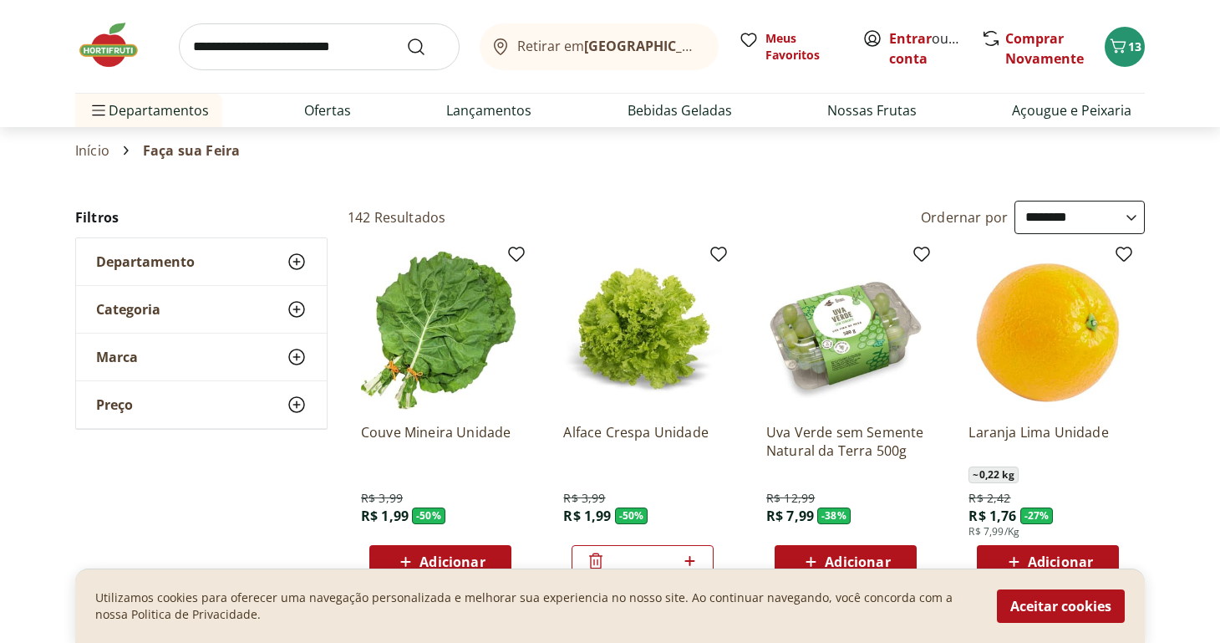
scroll to position [0, 0]
click at [327, 109] on link "Ofertas" at bounding box center [327, 110] width 47 height 20
select select "**********"
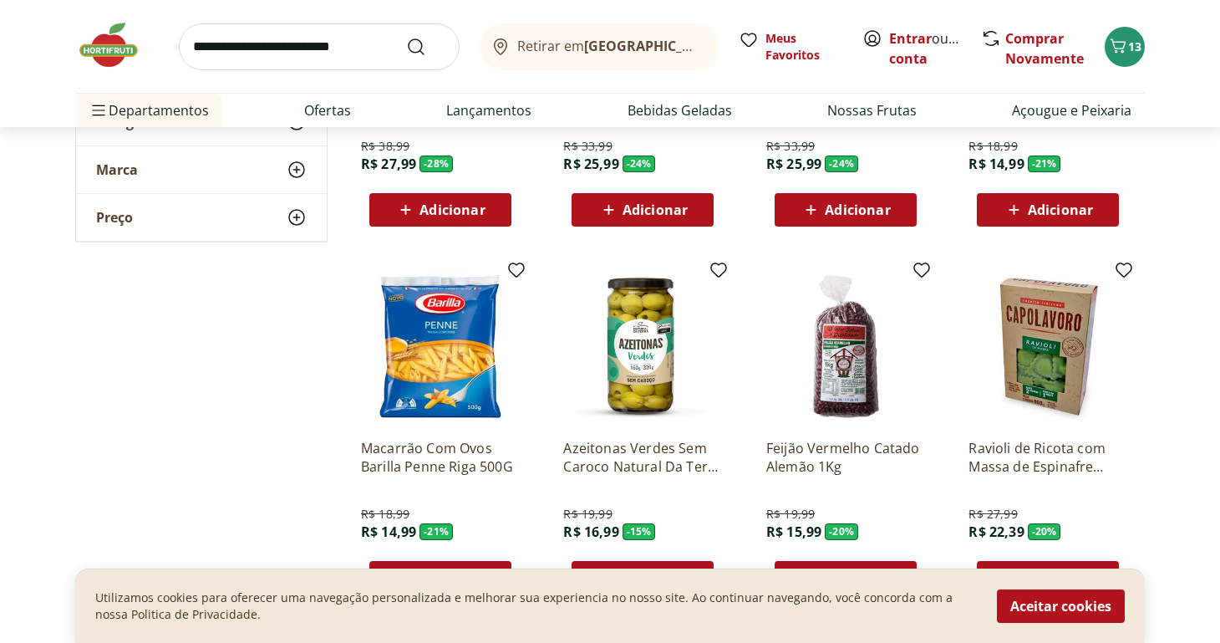
scroll to position [728, 0]
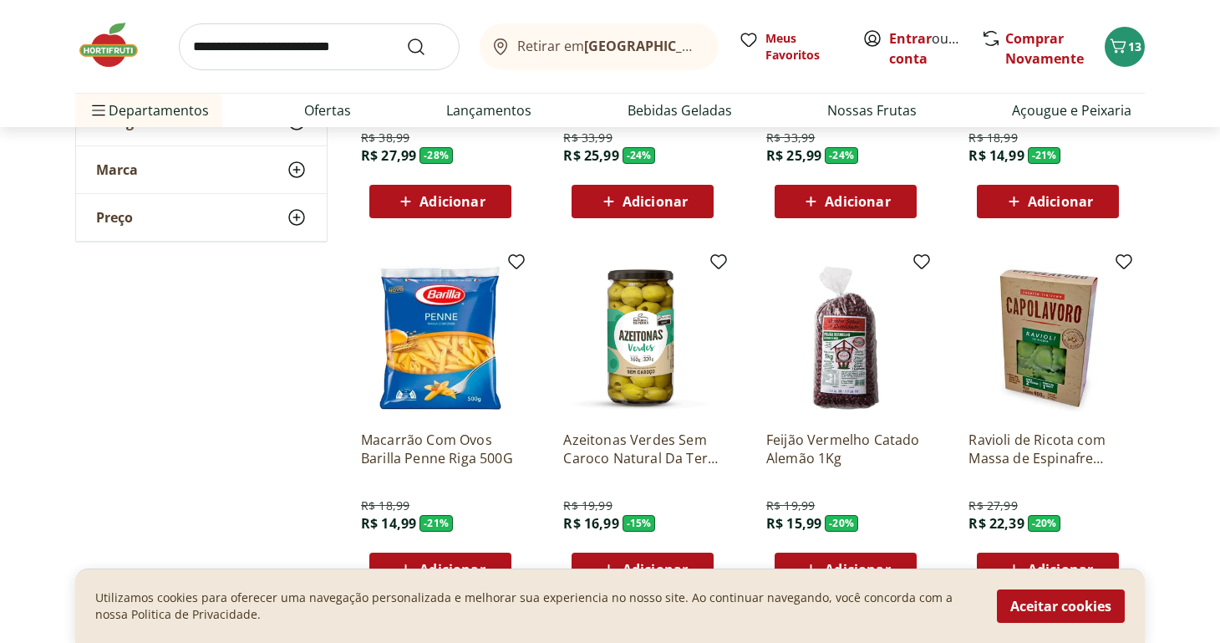
click at [435, 207] on span "Adicionar" at bounding box center [452, 201] width 65 height 13
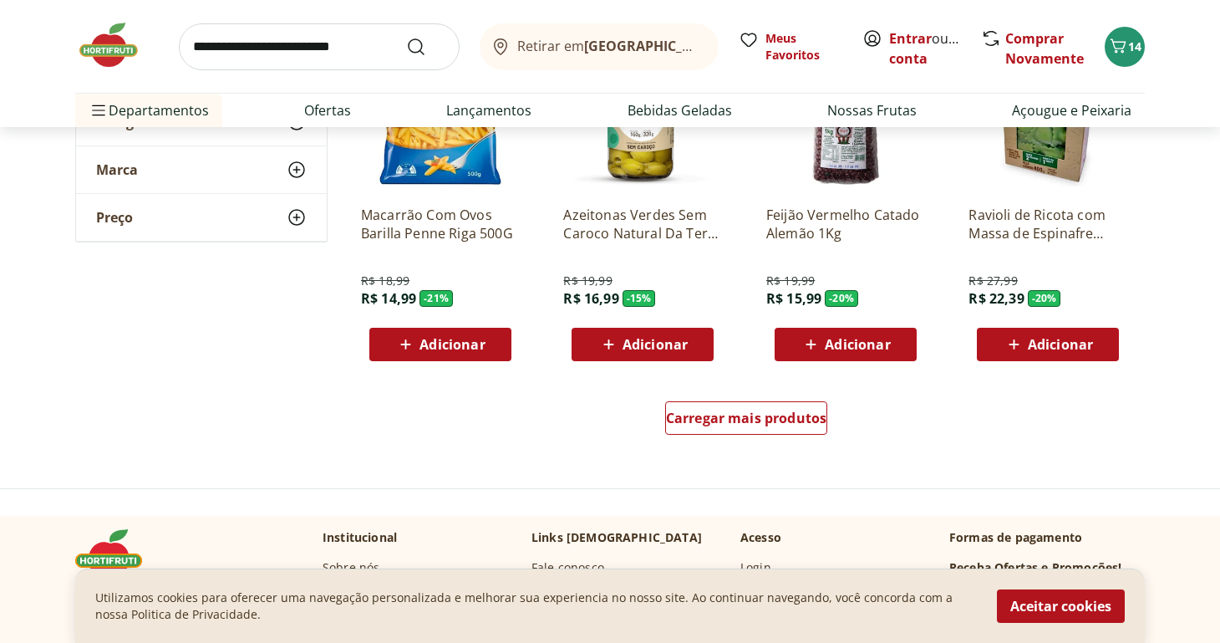
scroll to position [955, 0]
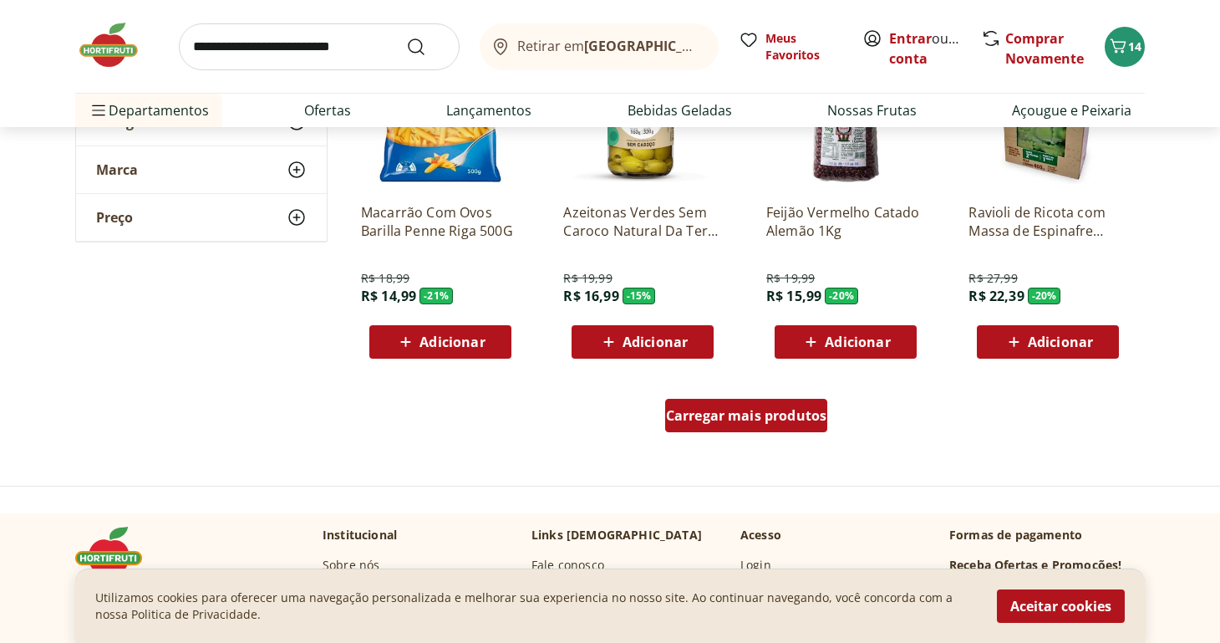
click at [764, 418] on span "Carregar mais produtos" at bounding box center [746, 415] width 161 height 13
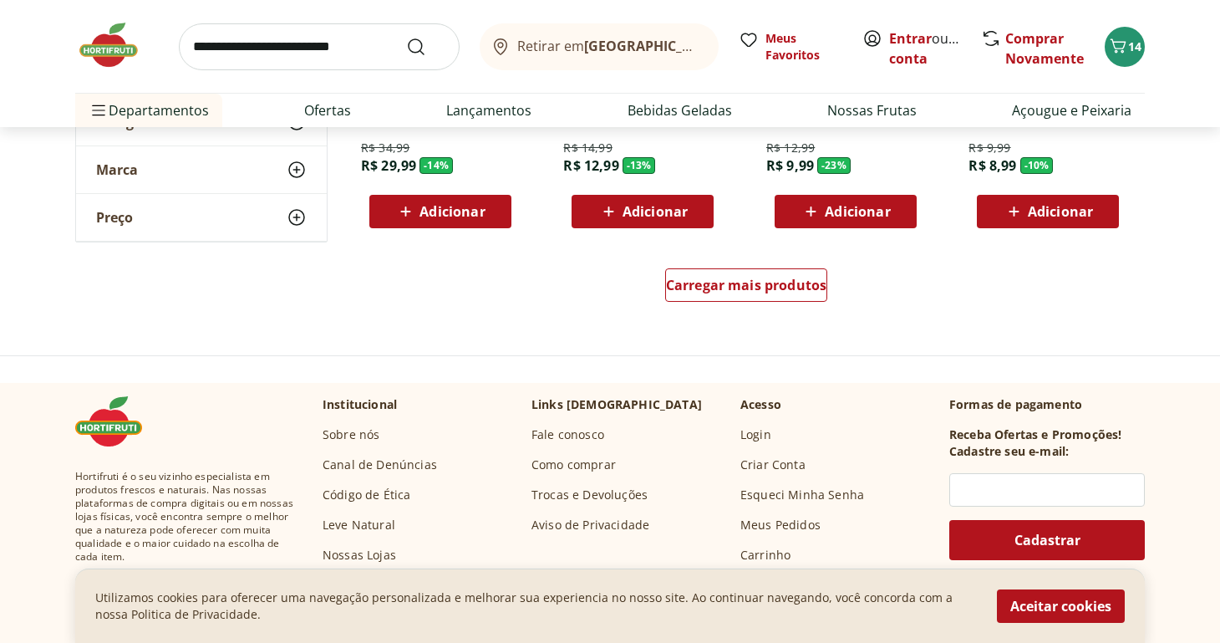
scroll to position [2181, 0]
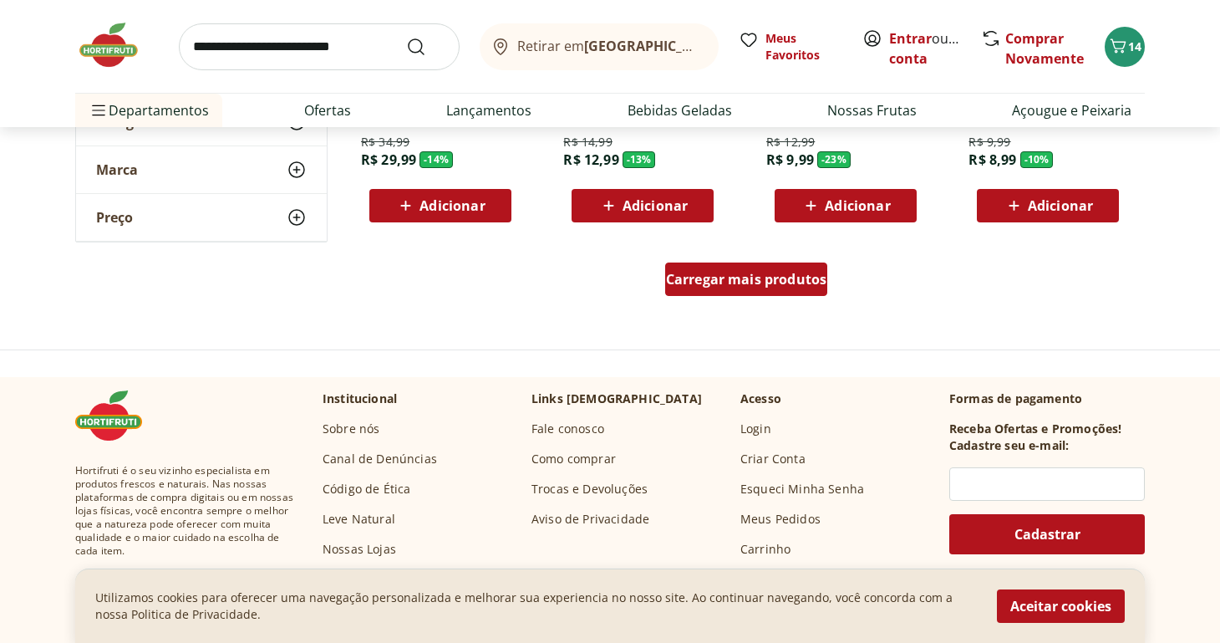
click at [763, 274] on span "Carregar mais produtos" at bounding box center [746, 278] width 161 height 13
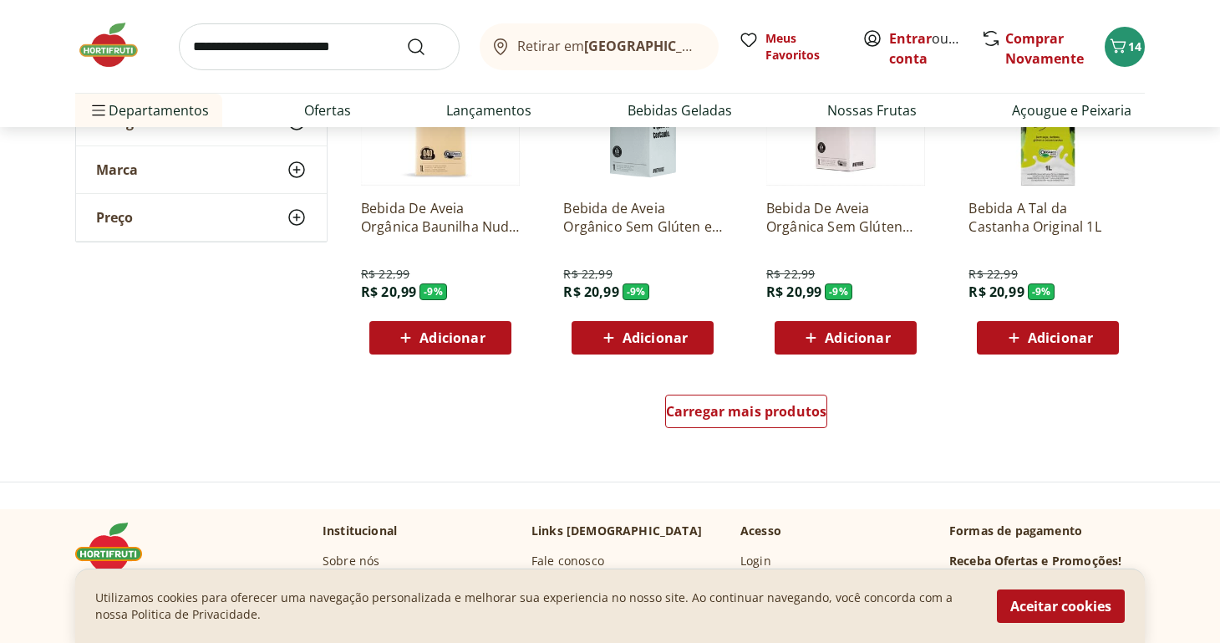
scroll to position [3141, 0]
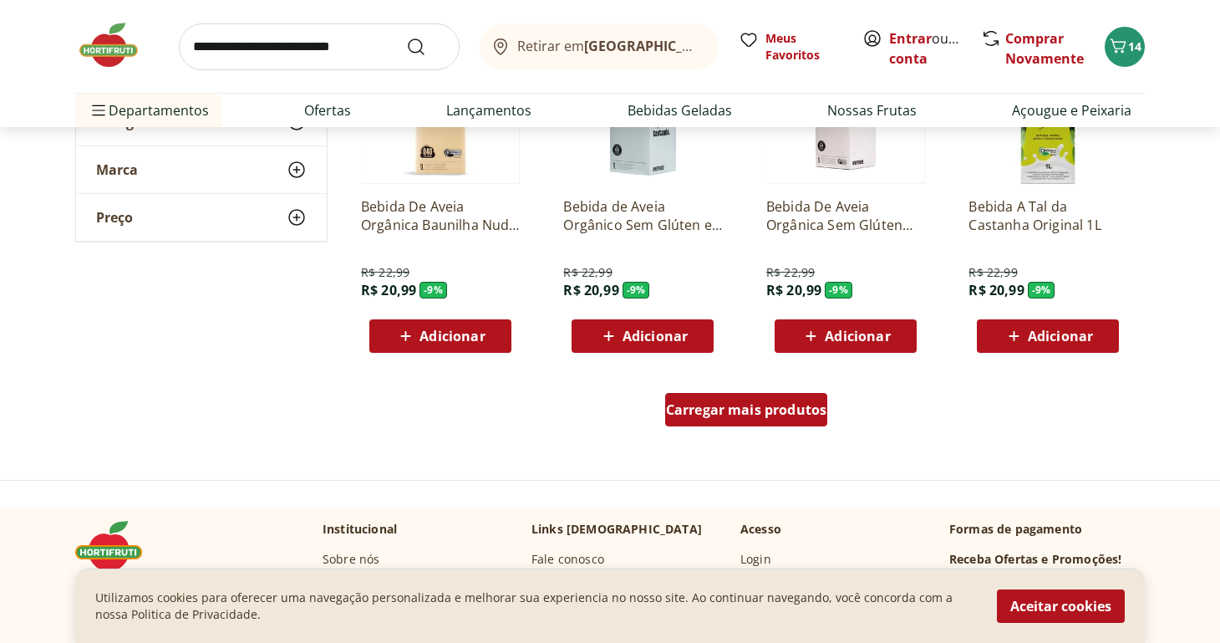
click at [785, 405] on span "Carregar mais produtos" at bounding box center [746, 409] width 161 height 13
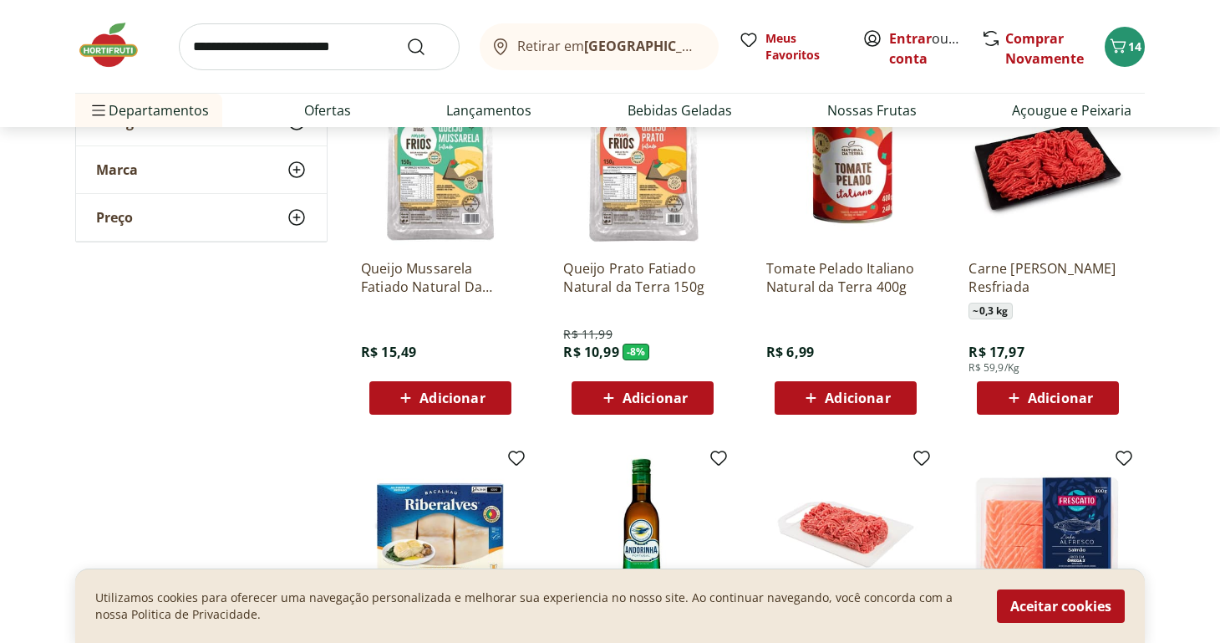
scroll to position [3799, 0]
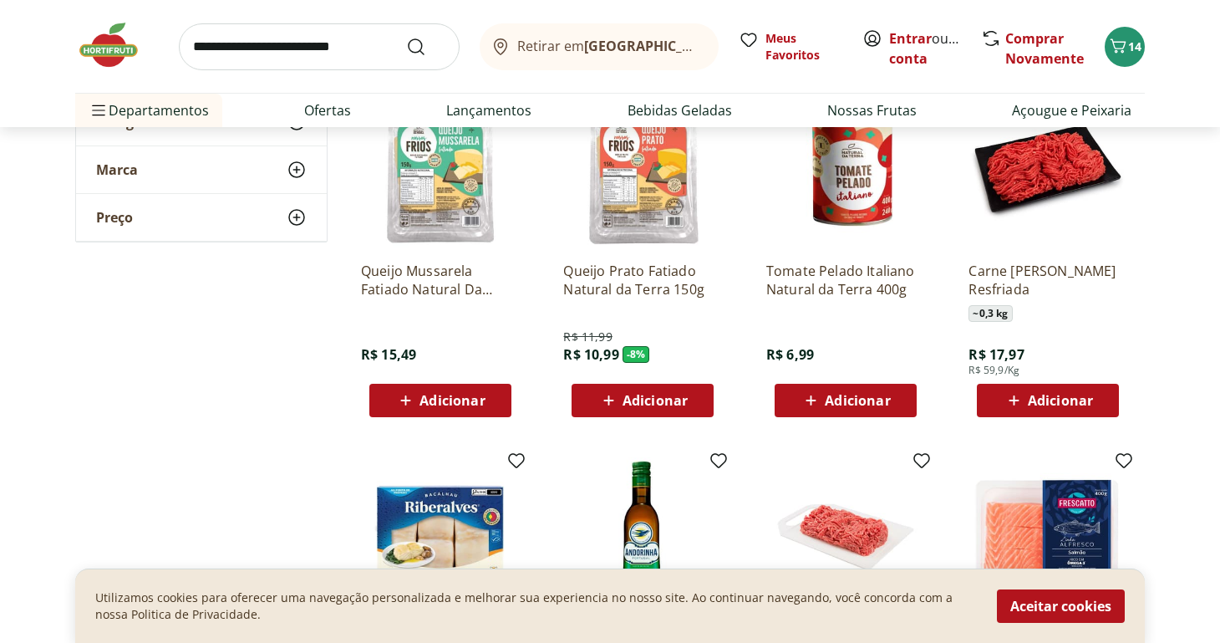
click at [837, 400] on span "Adicionar" at bounding box center [857, 400] width 65 height 13
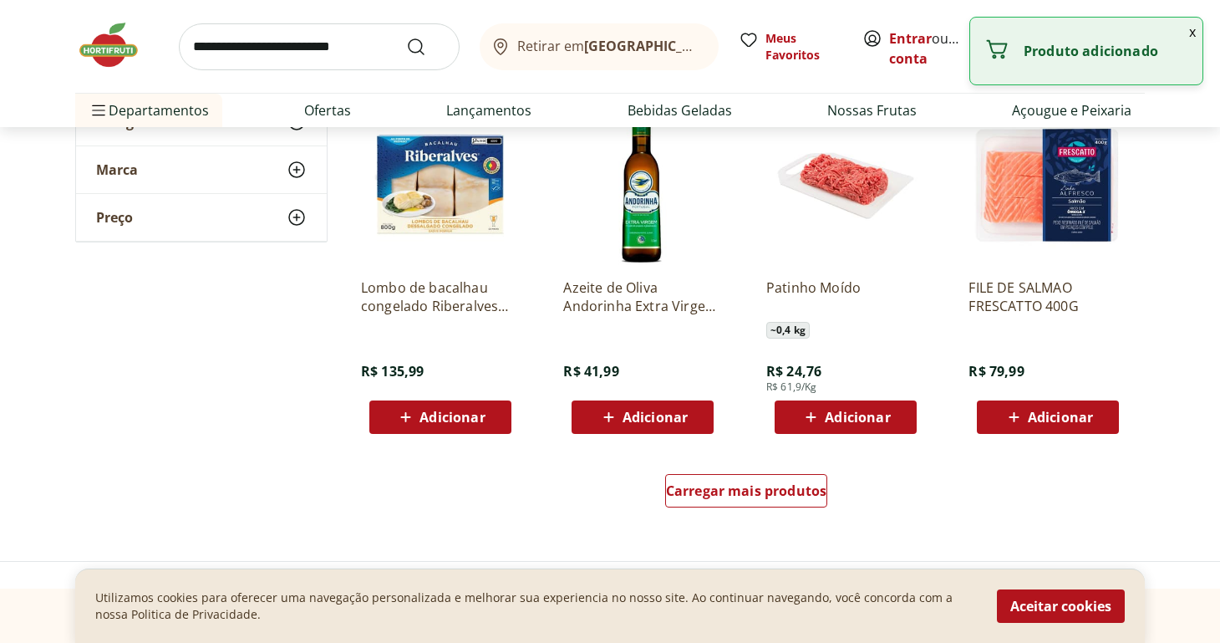
scroll to position [4155, 0]
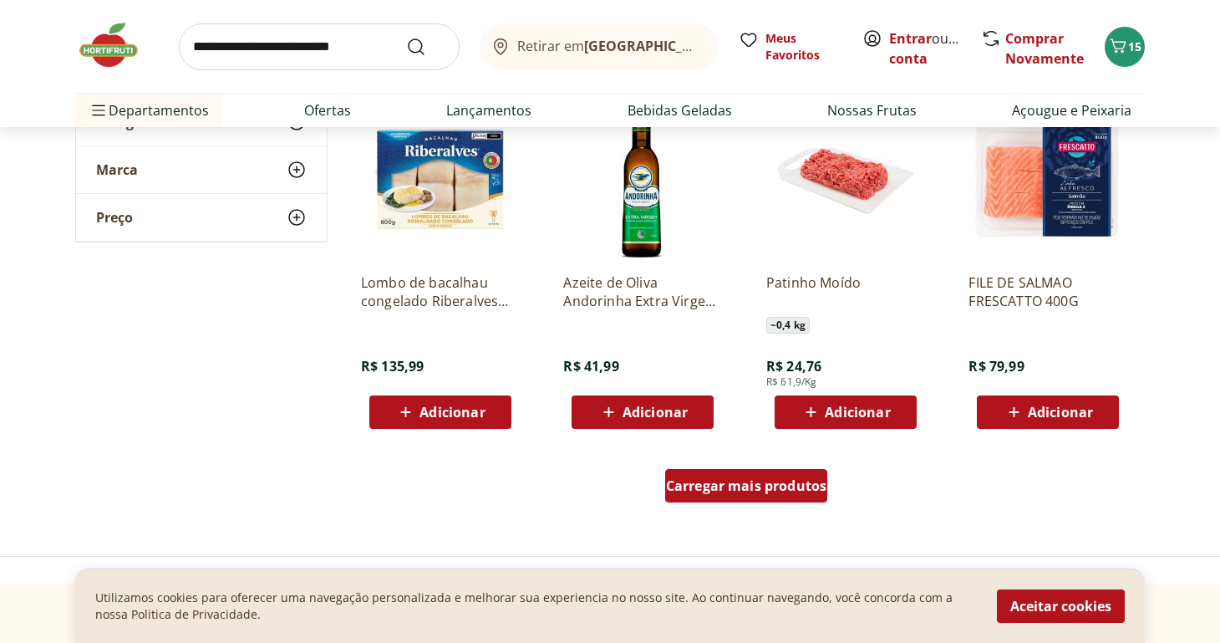
click at [791, 485] on span "Carregar mais produtos" at bounding box center [746, 485] width 161 height 13
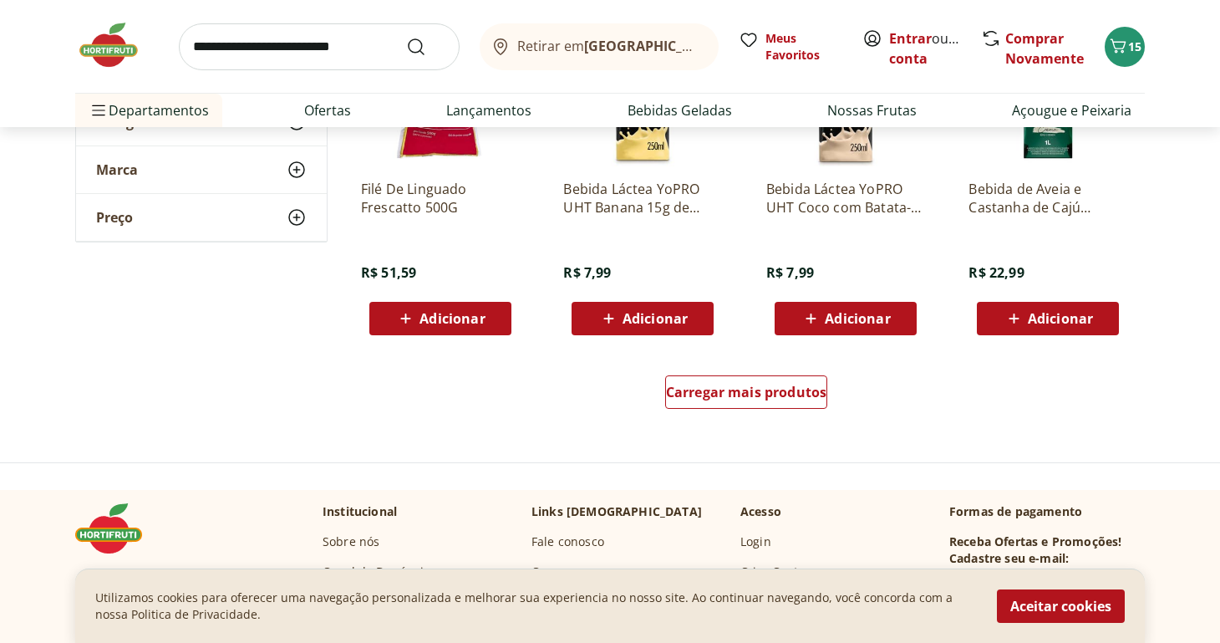
scroll to position [5340, 0]
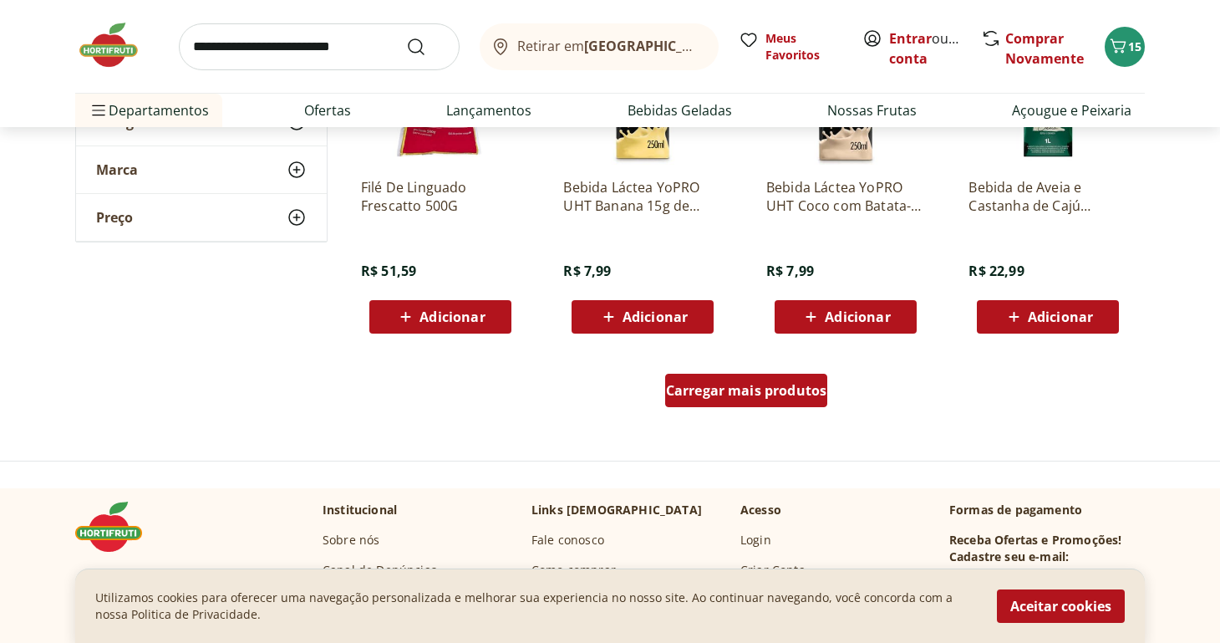
click at [777, 386] on span "Carregar mais produtos" at bounding box center [746, 390] width 161 height 13
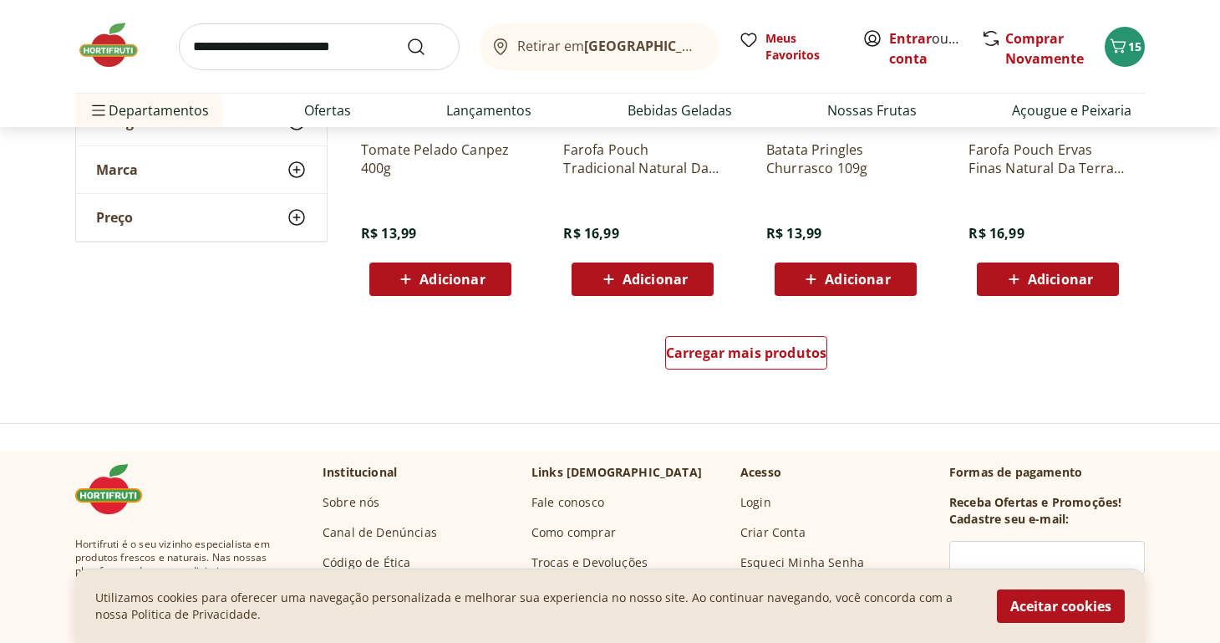
scroll to position [6574, 0]
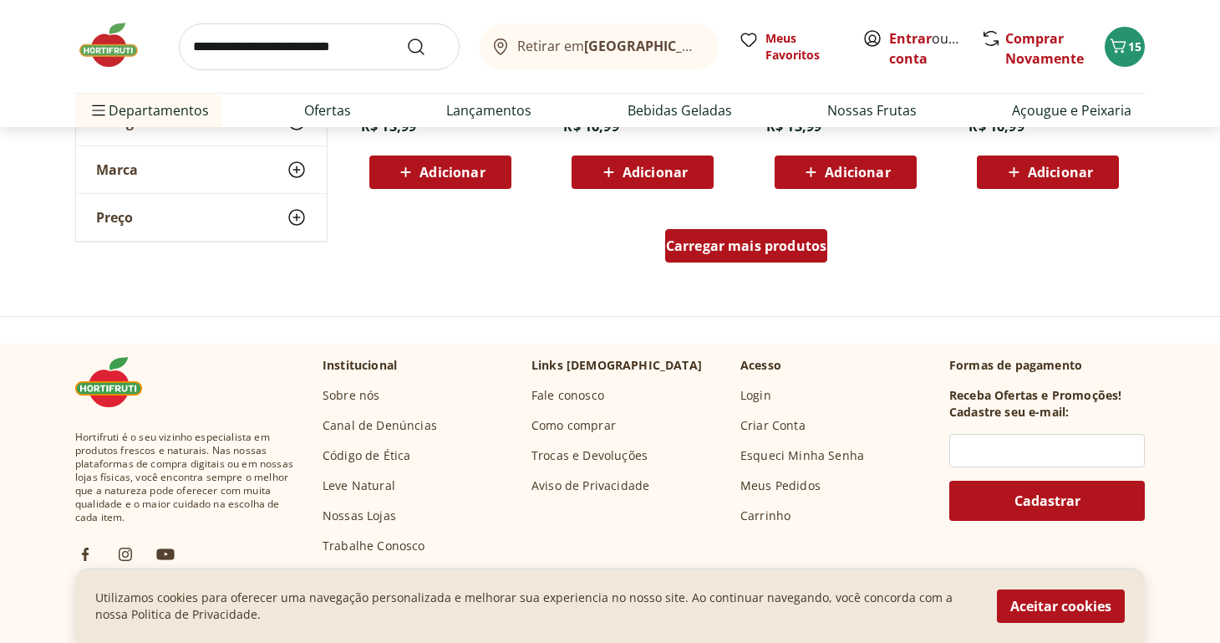
click at [779, 246] on span "Carregar mais produtos" at bounding box center [746, 245] width 161 height 13
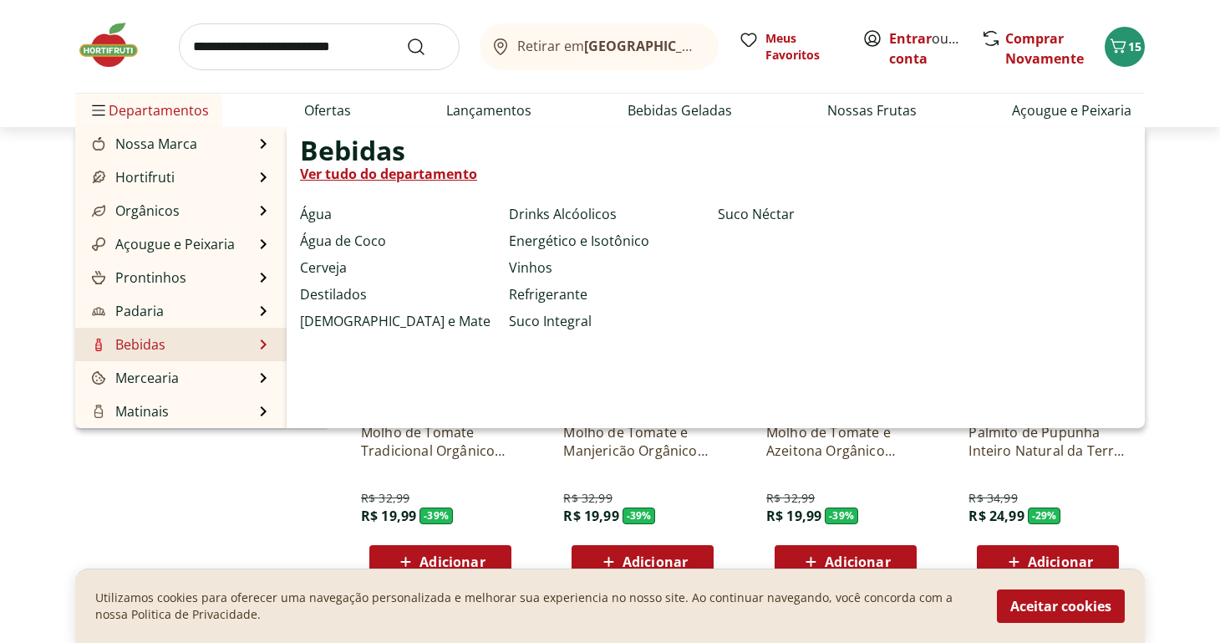
click at [163, 344] on link "Bebidas" at bounding box center [127, 344] width 77 height 20
select select "**********"
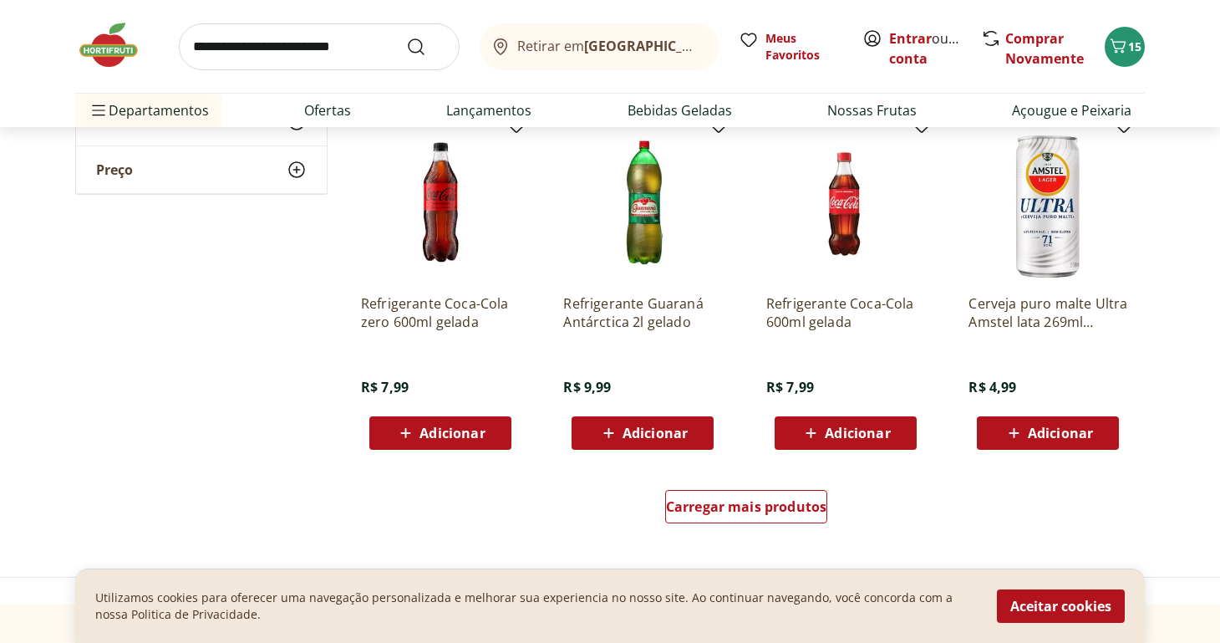
scroll to position [866, 0]
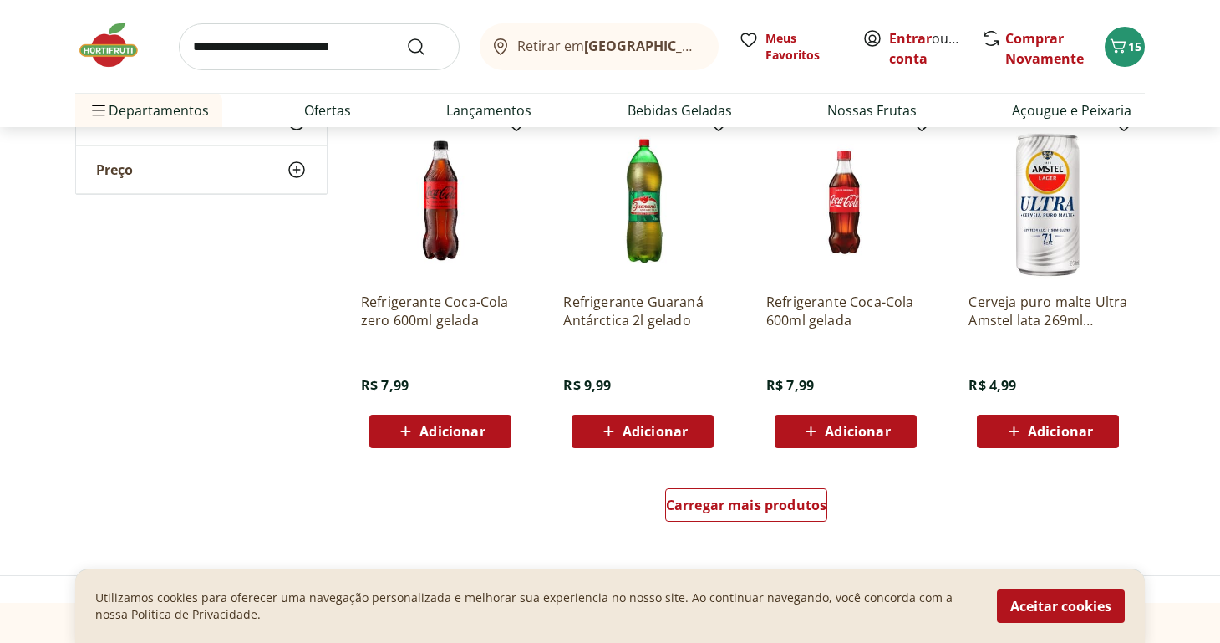
click at [395, 304] on p "Refrigerante Coca-Cola zero 600ml gelada" at bounding box center [440, 311] width 159 height 37
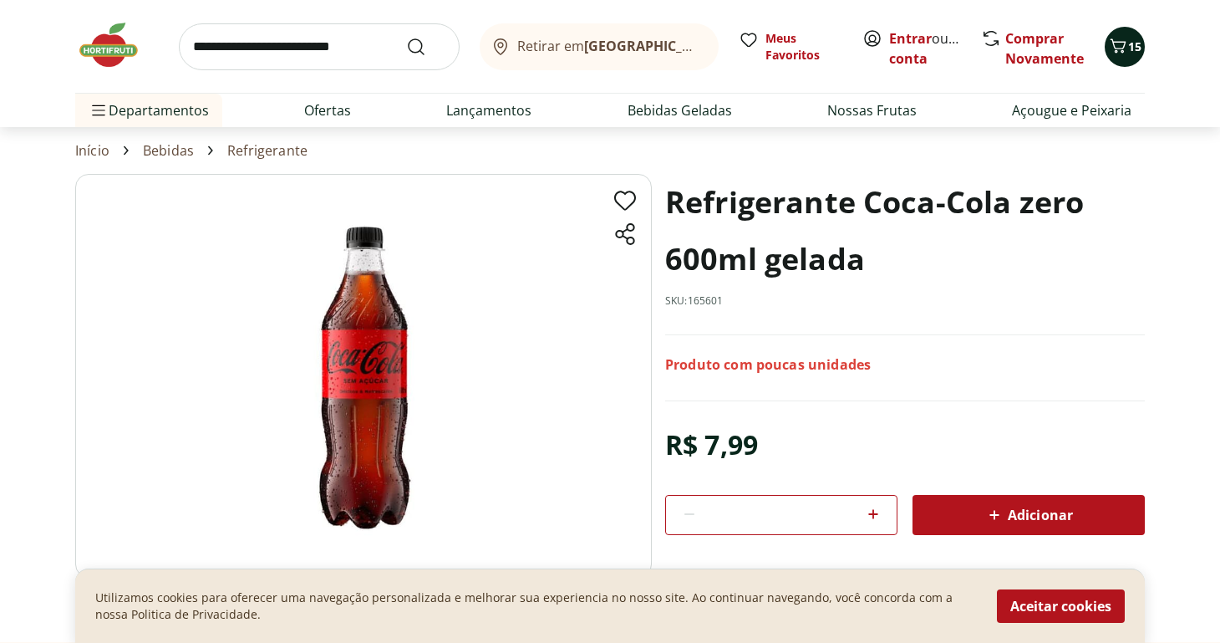
click at [1124, 45] on icon "Carrinho" at bounding box center [1119, 45] width 16 height 14
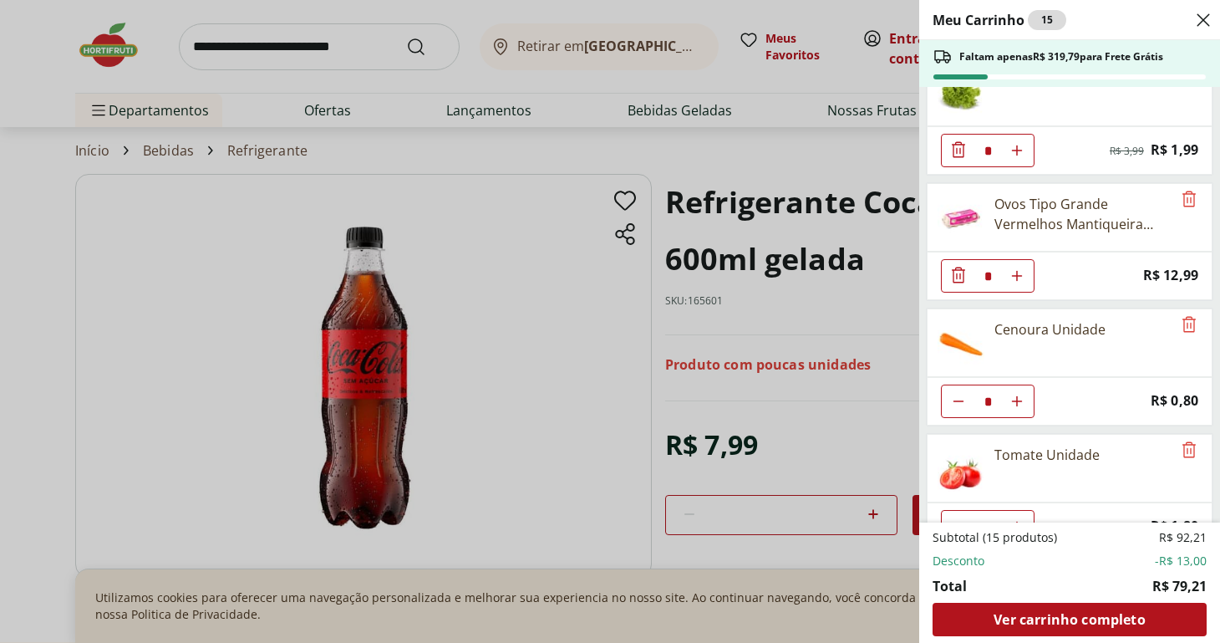
scroll to position [31, 0]
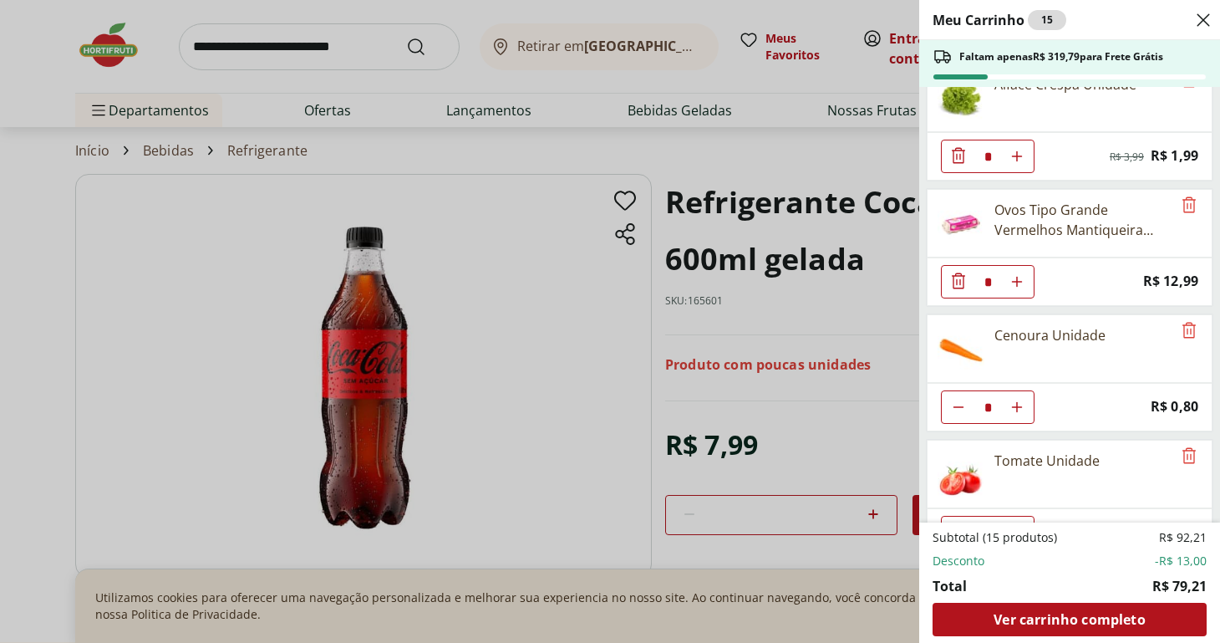
click at [473, 346] on div "Meu Carrinho 15 Faltam apenas R$ 319,79 para Frete Grátis Alface Crespa Unidade…" at bounding box center [610, 321] width 1220 height 643
